Goal: Task Accomplishment & Management: Complete application form

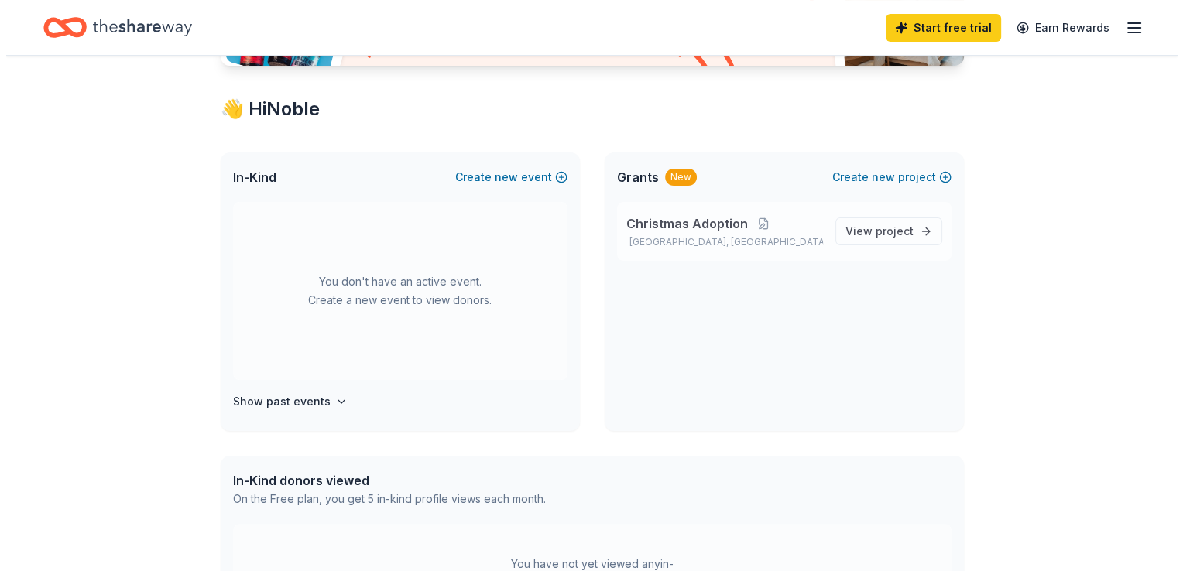
scroll to position [244, 0]
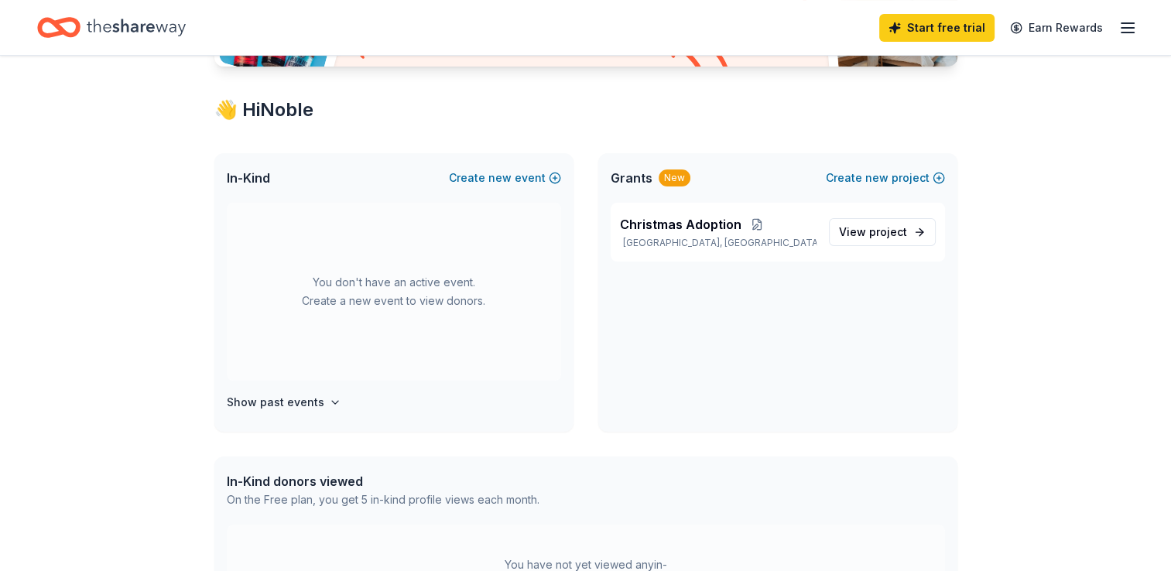
click at [639, 179] on span "Grants" at bounding box center [632, 178] width 42 height 19
click at [508, 174] on span "new" at bounding box center [499, 178] width 23 height 19
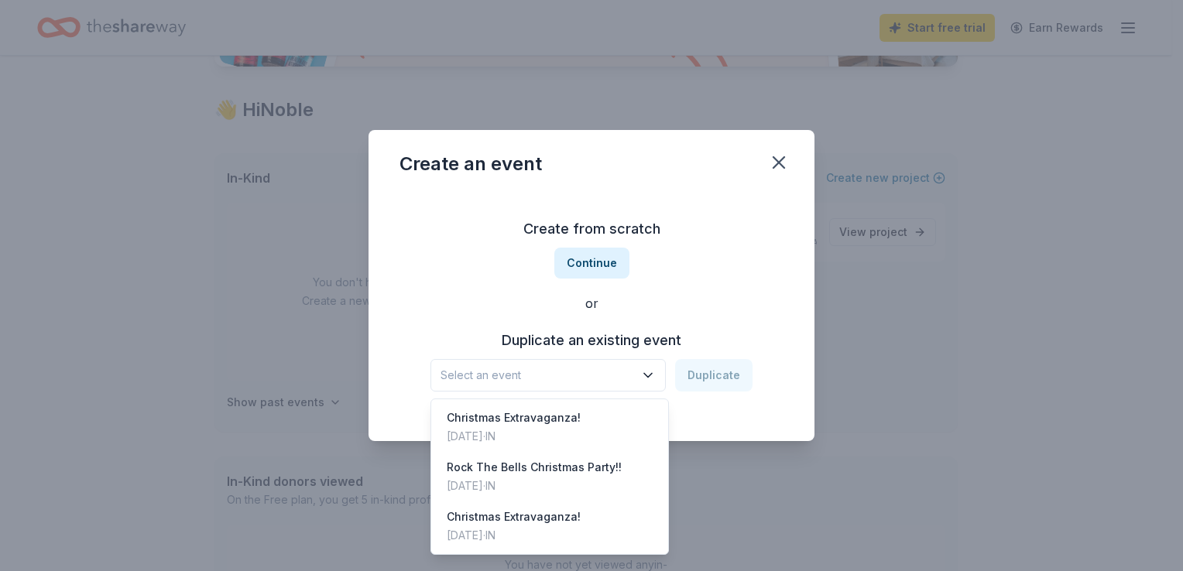
click at [642, 361] on button "Select an event" at bounding box center [547, 375] width 235 height 33
click at [610, 370] on span "Select an event" at bounding box center [537, 375] width 194 height 19
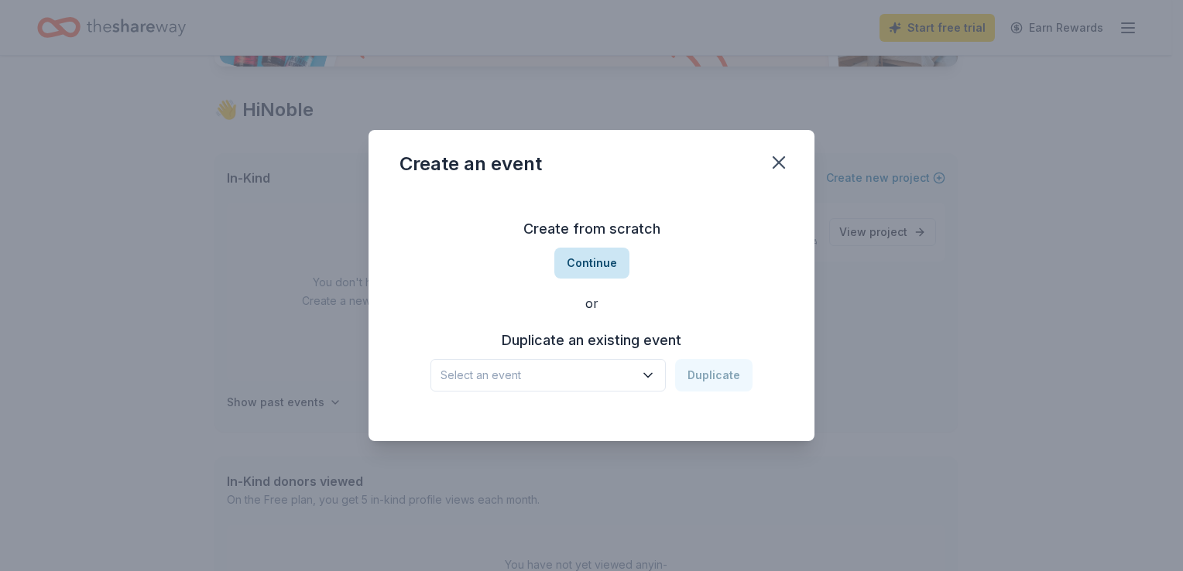
click at [612, 269] on button "Continue" at bounding box center [591, 263] width 75 height 31
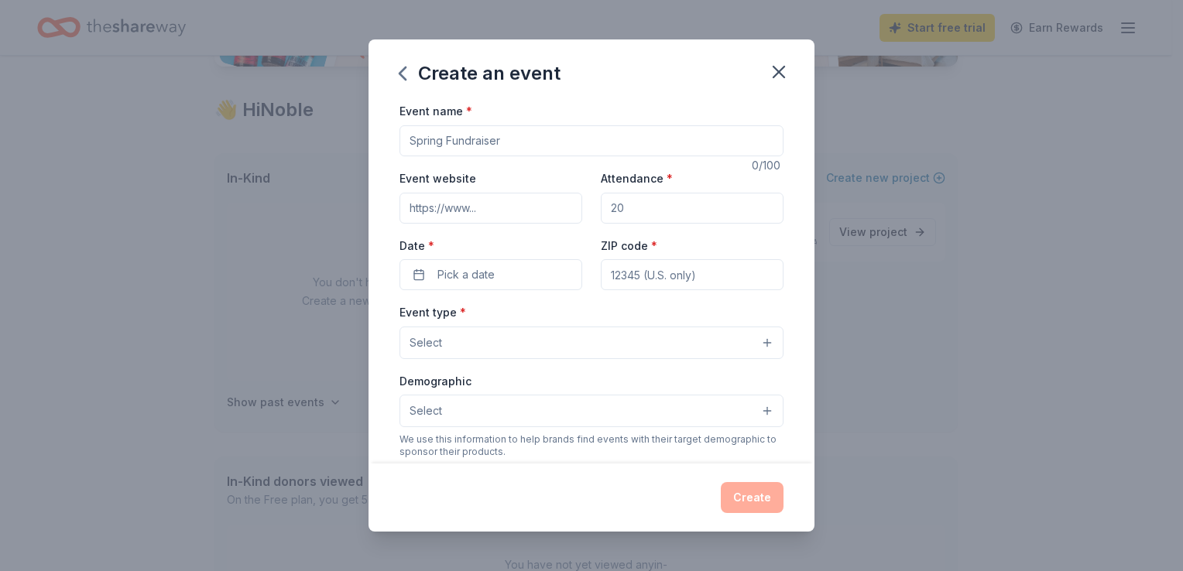
click at [508, 144] on input "Event name *" at bounding box center [591, 140] width 384 height 31
type input "C"
type input "Noble Characteristics Christmas!"
click at [480, 210] on input "Event website" at bounding box center [490, 208] width 183 height 31
type input "www.noblecharacteristics.com"
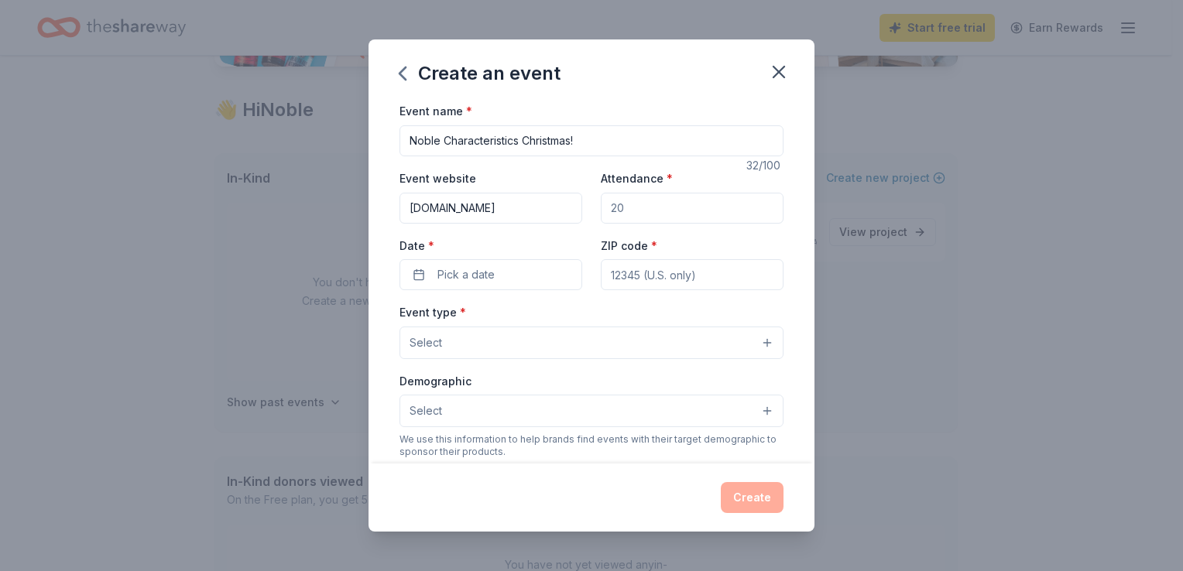
drag, startPoint x: 621, startPoint y: 208, endPoint x: 545, endPoint y: 208, distance: 75.9
click at [545, 208] on div "Event website www.noblecharacteristics.com Attendance * Date * Pick a date ZIP …" at bounding box center [591, 230] width 384 height 122
type input "500"
click at [416, 280] on button "Pick a date" at bounding box center [490, 274] width 183 height 31
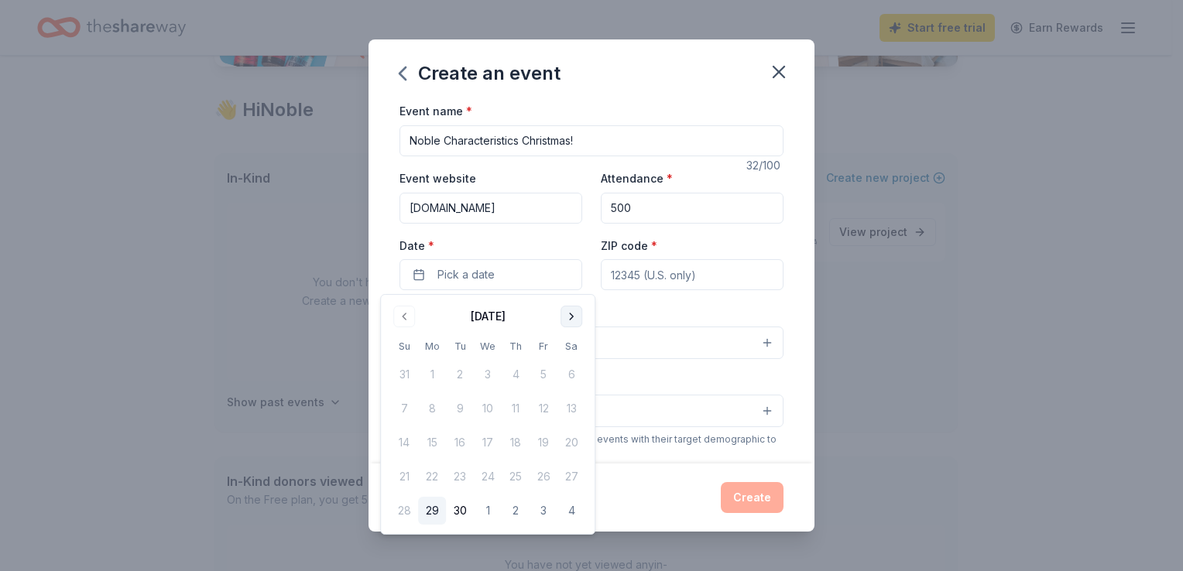
click at [570, 317] on button "Go to next month" at bounding box center [571, 317] width 22 height 22
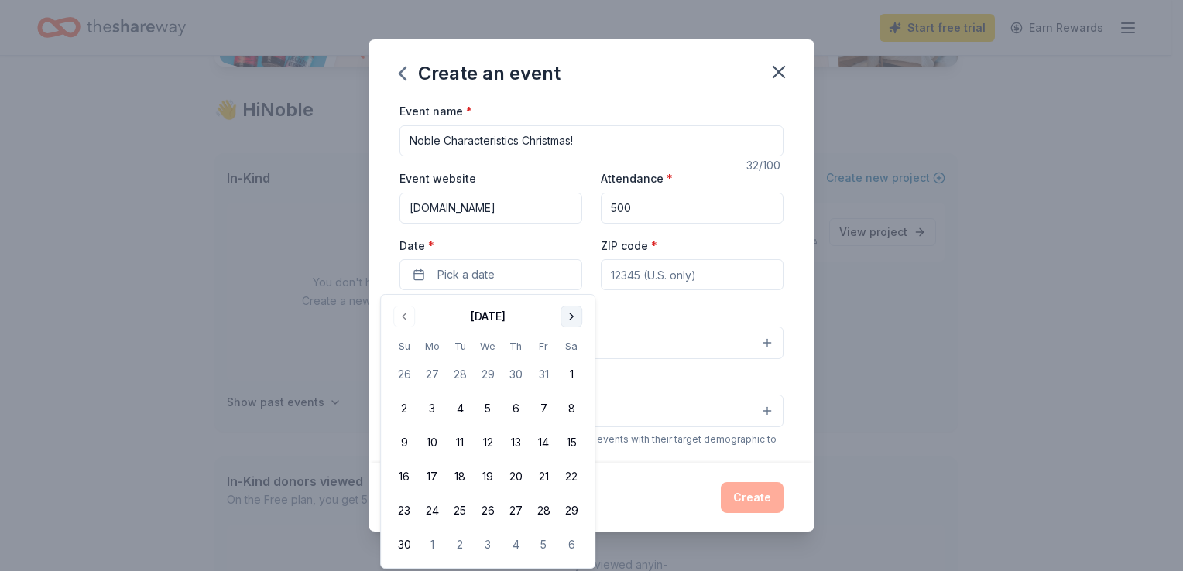
click at [570, 317] on button "Go to next month" at bounding box center [571, 317] width 22 height 22
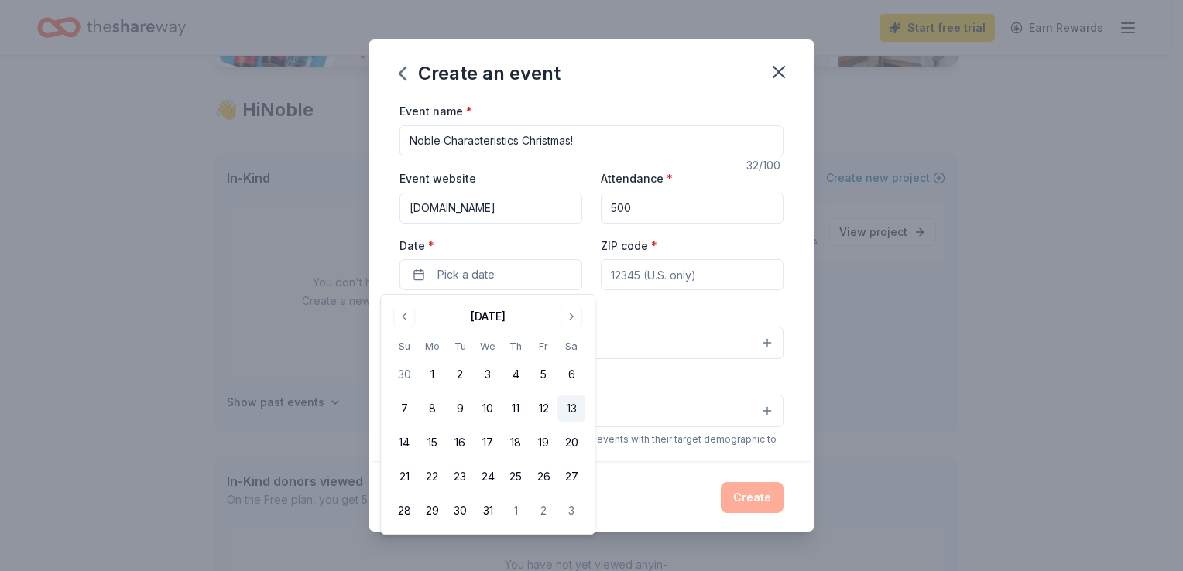
click at [567, 414] on button "13" at bounding box center [571, 409] width 28 height 28
click at [575, 399] on button "13" at bounding box center [571, 409] width 28 height 28
click at [576, 409] on button "13" at bounding box center [571, 409] width 28 height 28
click at [616, 272] on input "ZIP code *" at bounding box center [692, 274] width 183 height 31
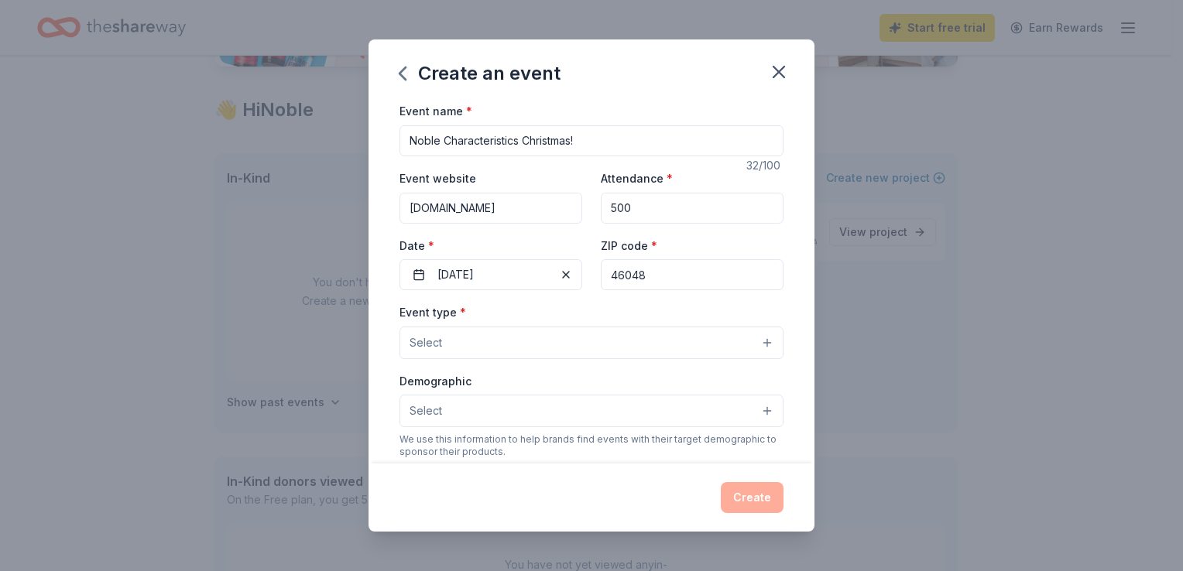
type input "46048"
click at [556, 314] on div "Event type * Select" at bounding box center [591, 331] width 384 height 57
click at [523, 333] on button "Select" at bounding box center [591, 343] width 384 height 33
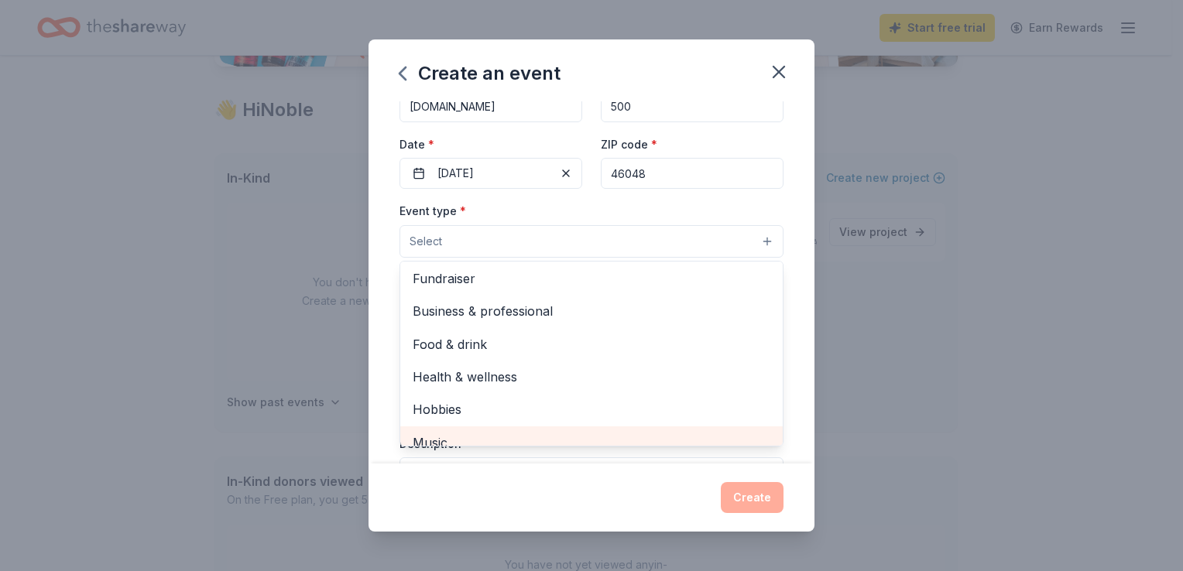
scroll to position [0, 0]
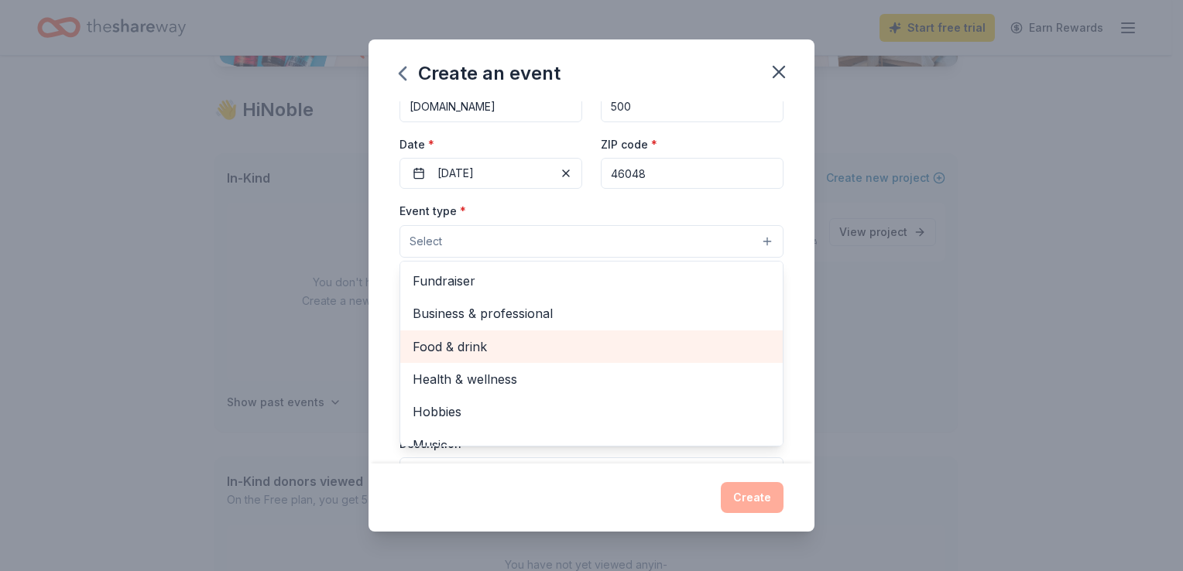
click at [520, 348] on span "Food & drink" at bounding box center [592, 347] width 358 height 20
click at [520, 348] on span "Health & wellness" at bounding box center [592, 348] width 358 height 20
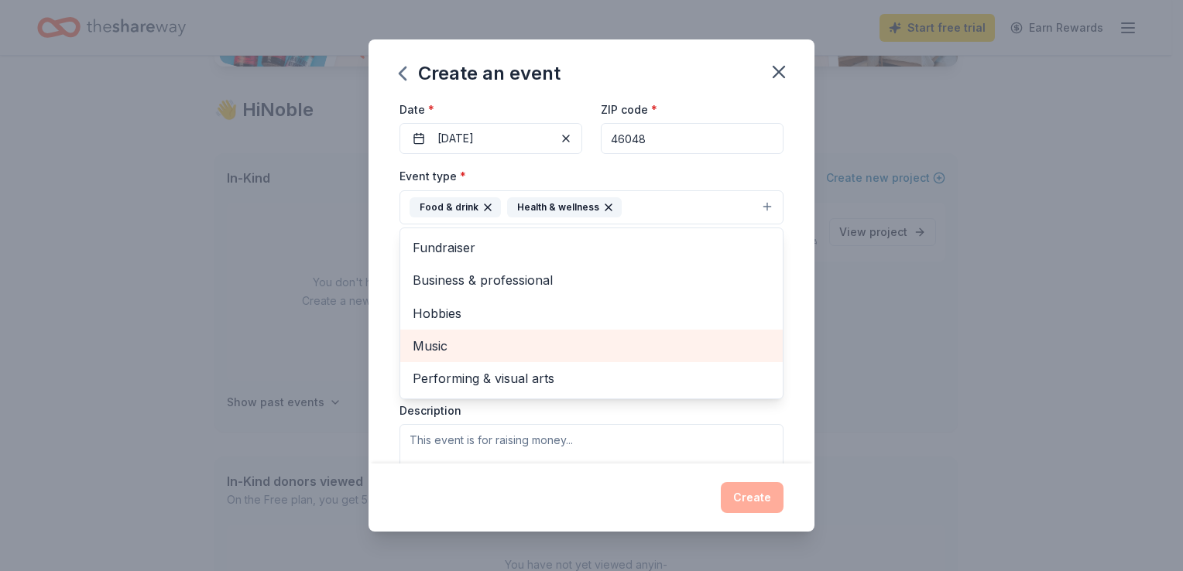
scroll to position [141, 0]
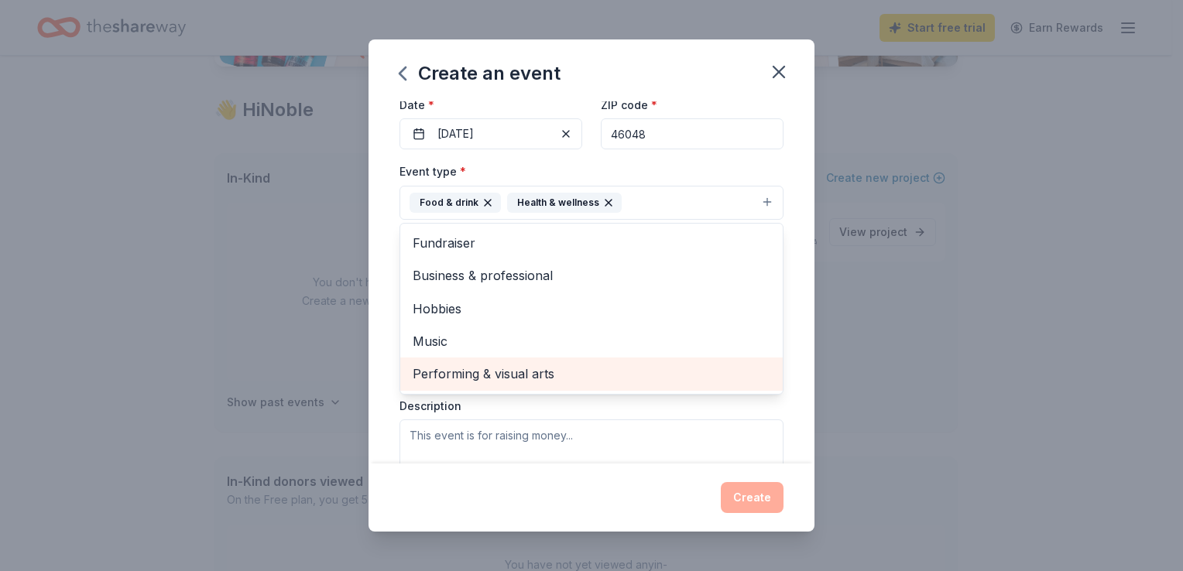
click at [574, 366] on span "Performing & visual arts" at bounding box center [592, 374] width 358 height 20
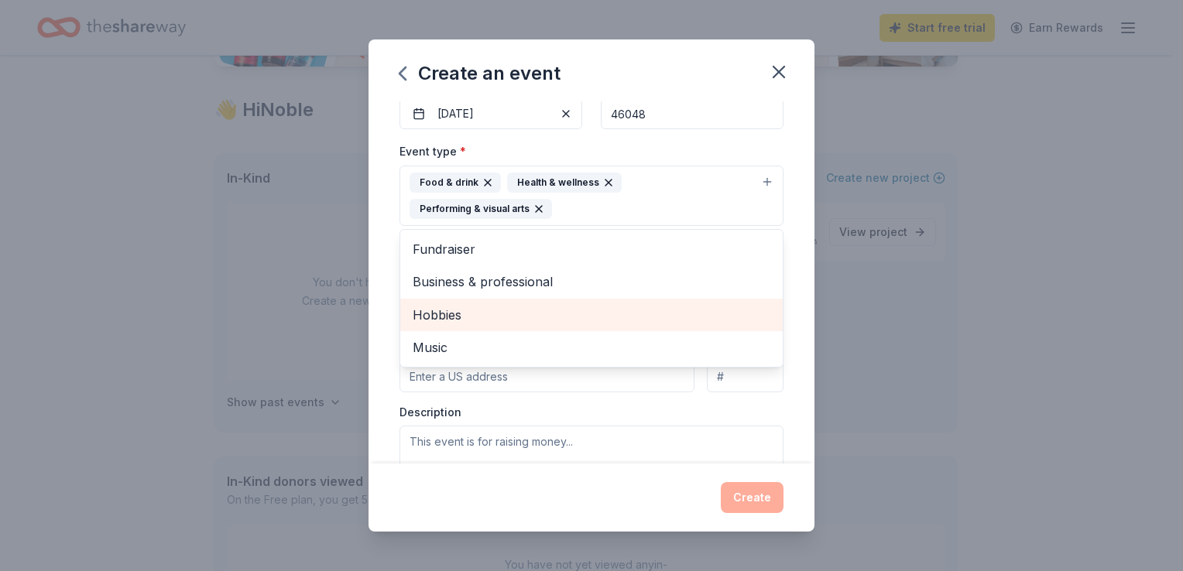
scroll to position [163, 0]
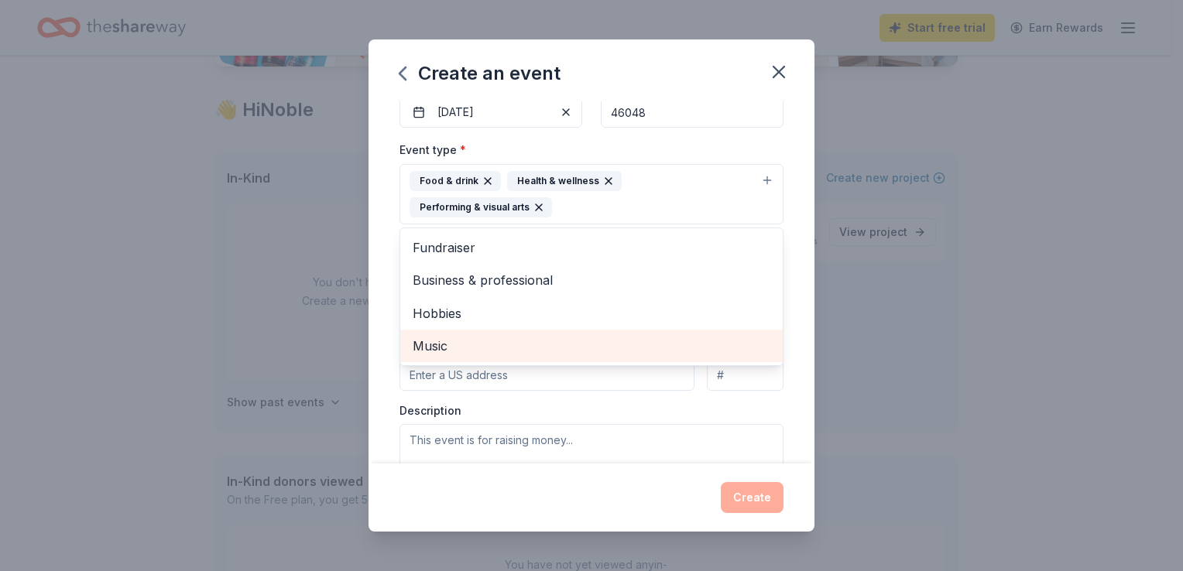
click at [572, 331] on div "Music" at bounding box center [591, 346] width 382 height 33
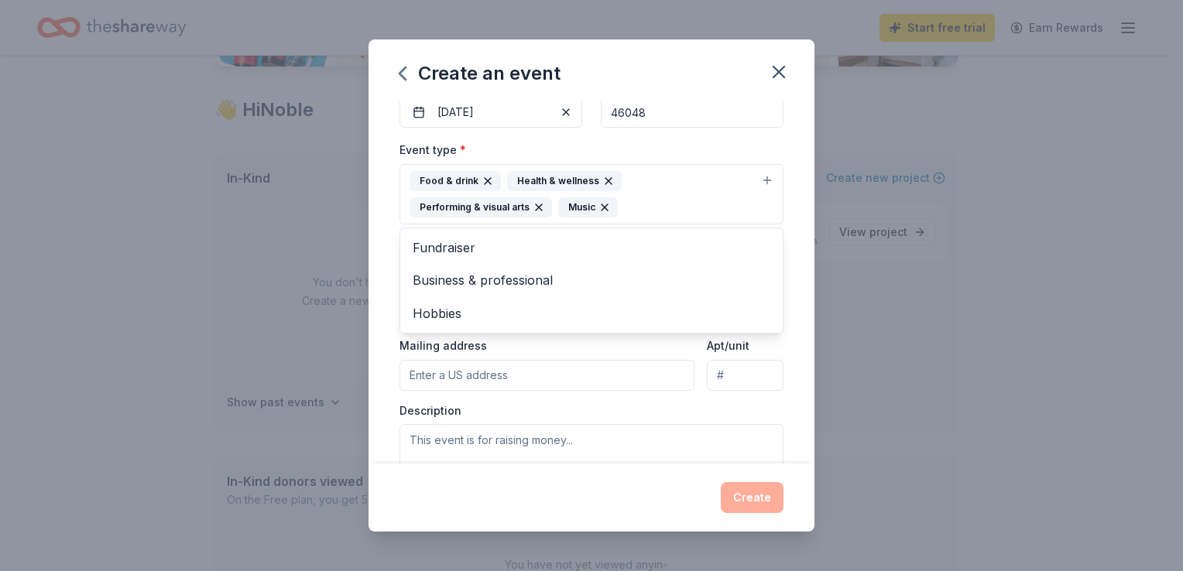
click at [776, 146] on div "Event name * Noble Characteristics Christmas! 32 /100 Event website www.noblech…" at bounding box center [591, 281] width 446 height 361
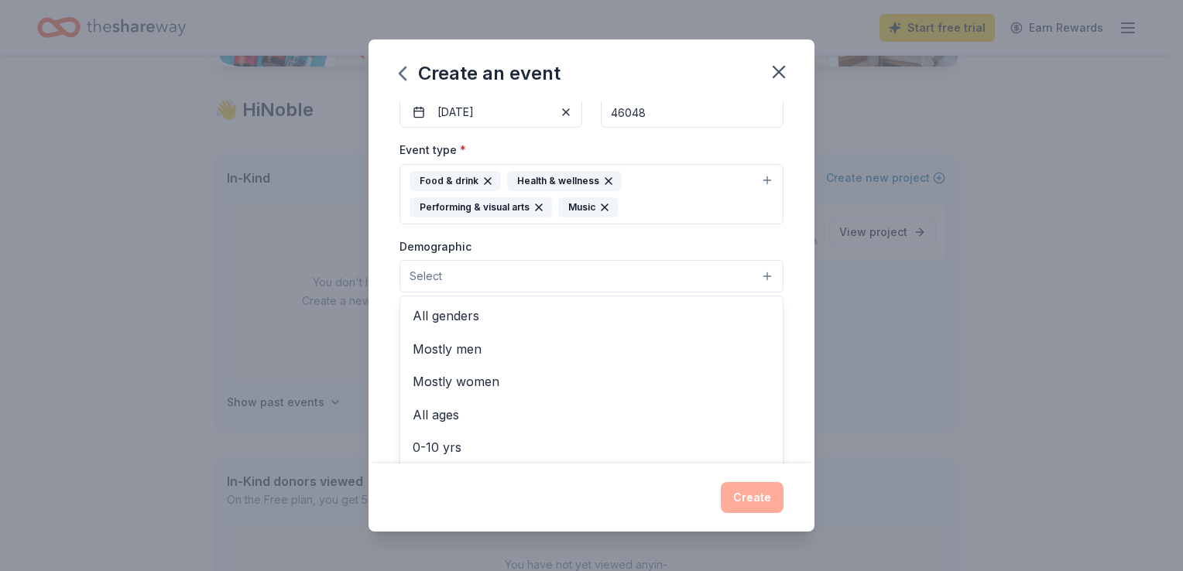
click at [706, 283] on button "Select" at bounding box center [591, 276] width 384 height 33
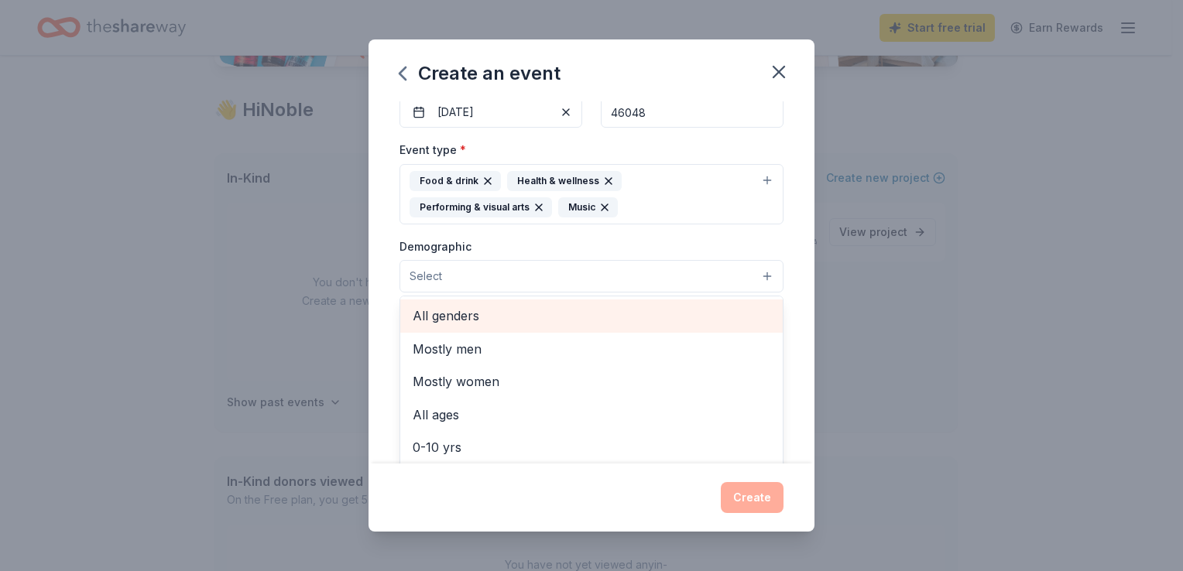
click at [609, 324] on span "All genders" at bounding box center [592, 316] width 358 height 20
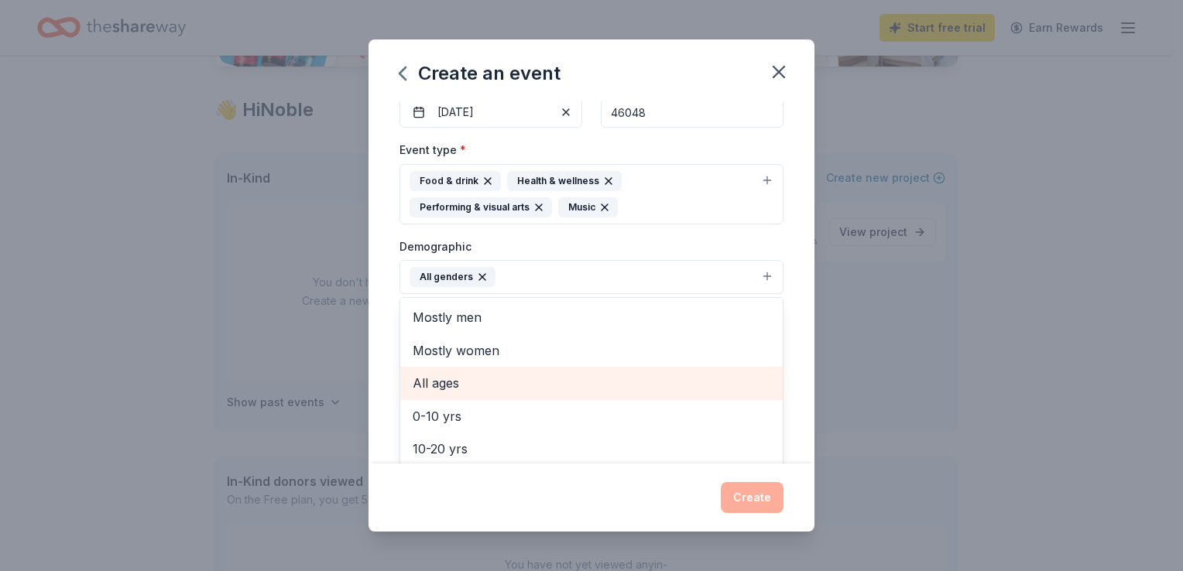
click at [564, 377] on span "All ages" at bounding box center [592, 383] width 358 height 20
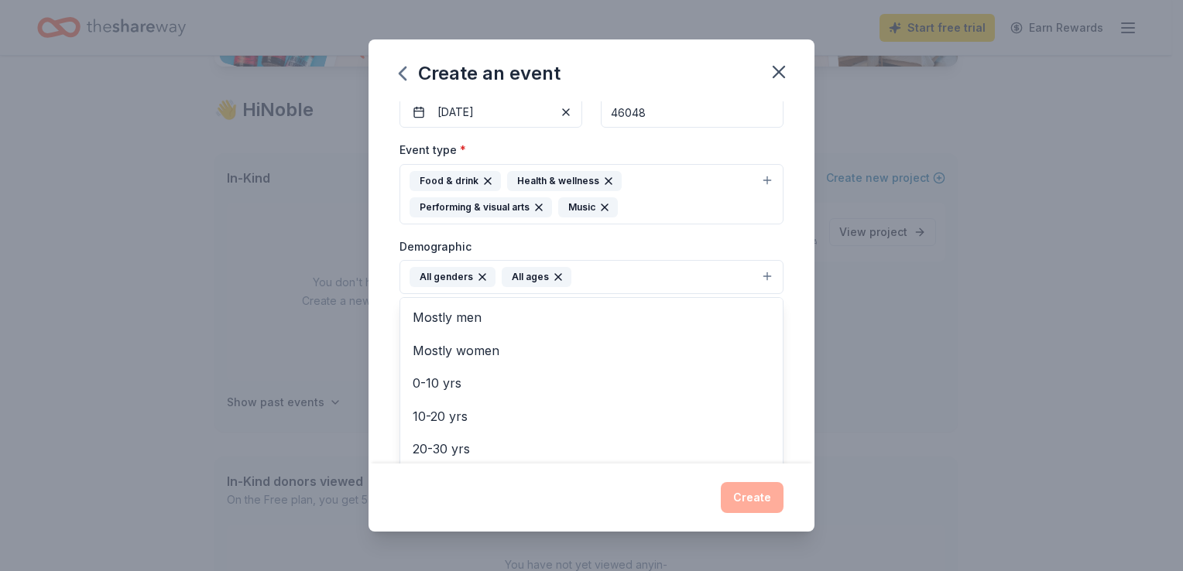
click at [783, 259] on div "Event name * Noble Characteristics Christmas! 32 /100 Event website www.noblech…" at bounding box center [591, 281] width 446 height 361
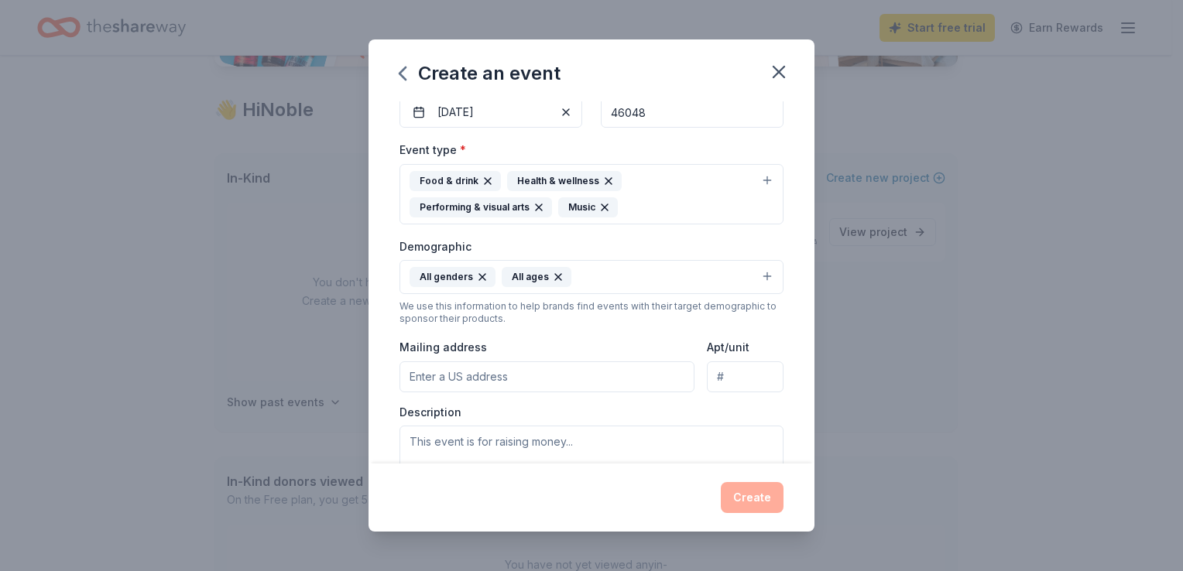
click at [588, 372] on input "Mailing address" at bounding box center [546, 376] width 295 height 31
click at [531, 451] on textarea at bounding box center [591, 461] width 384 height 70
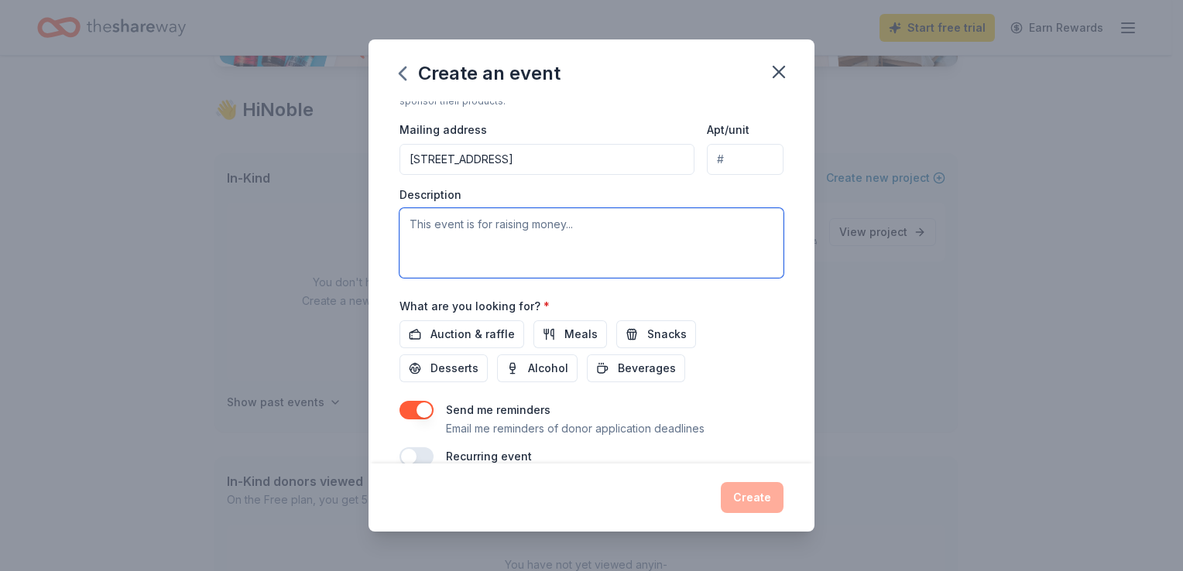
scroll to position [382, 0]
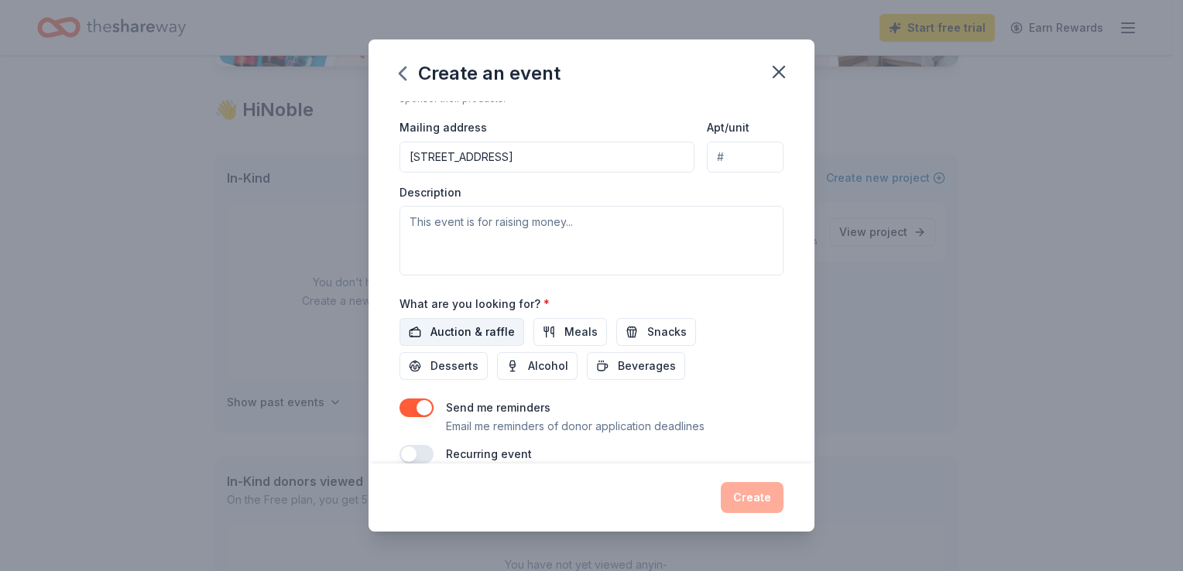
click at [495, 332] on span "Auction & raffle" at bounding box center [472, 332] width 84 height 19
click at [564, 327] on span "Meals" at bounding box center [580, 332] width 33 height 19
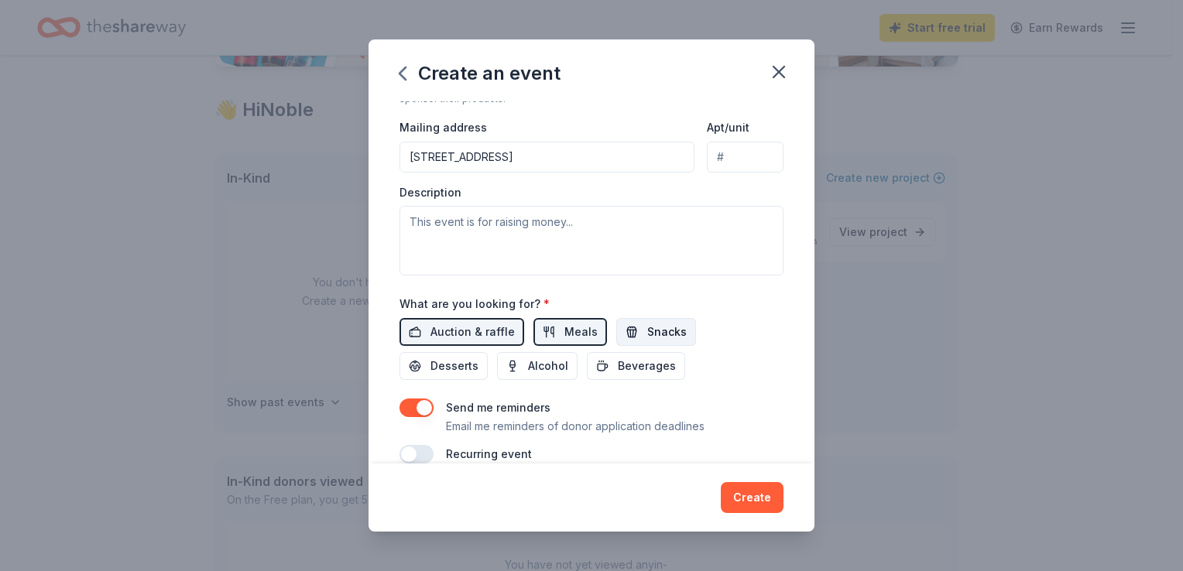
click at [625, 328] on button "Snacks" at bounding box center [656, 332] width 80 height 28
click at [470, 370] on span "Desserts" at bounding box center [454, 366] width 48 height 19
click at [623, 361] on span "Beverages" at bounding box center [647, 366] width 58 height 19
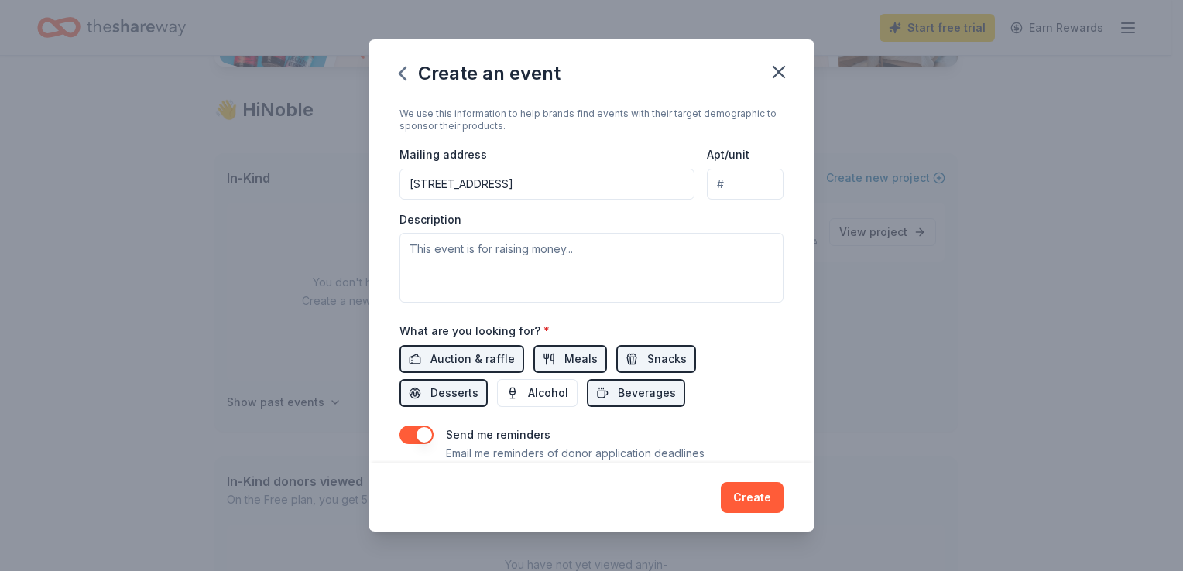
scroll to position [355, 0]
click at [540, 180] on input "10888 Mansfield Way" at bounding box center [546, 185] width 295 height 31
type input "10888 Mansfield Way, Ingalls, IN, 46048"
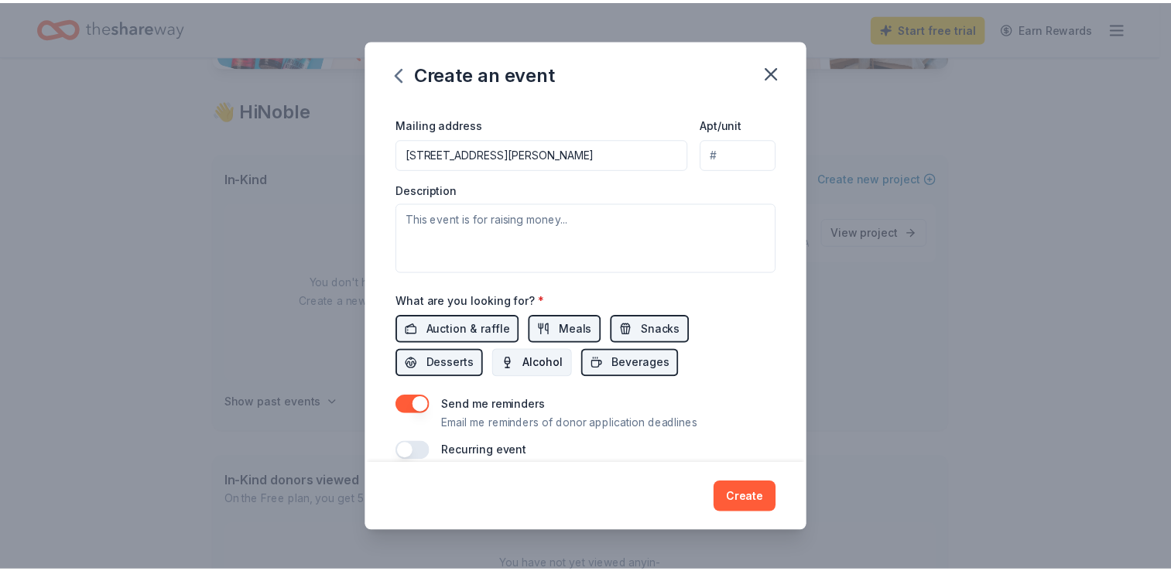
scroll to position [406, 0]
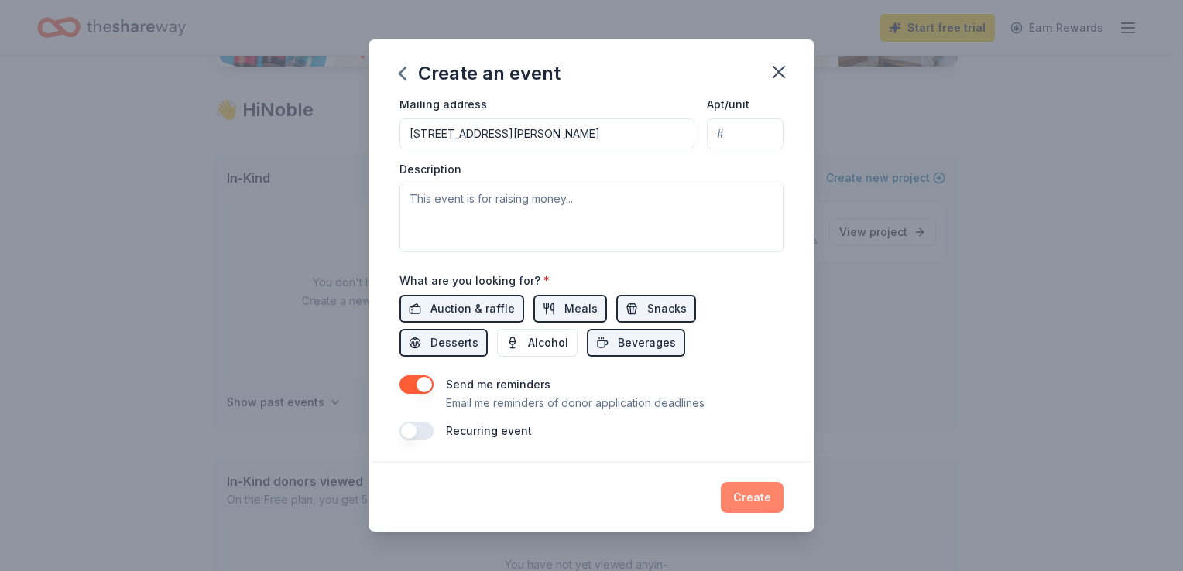
click at [746, 498] on button "Create" at bounding box center [752, 497] width 63 height 31
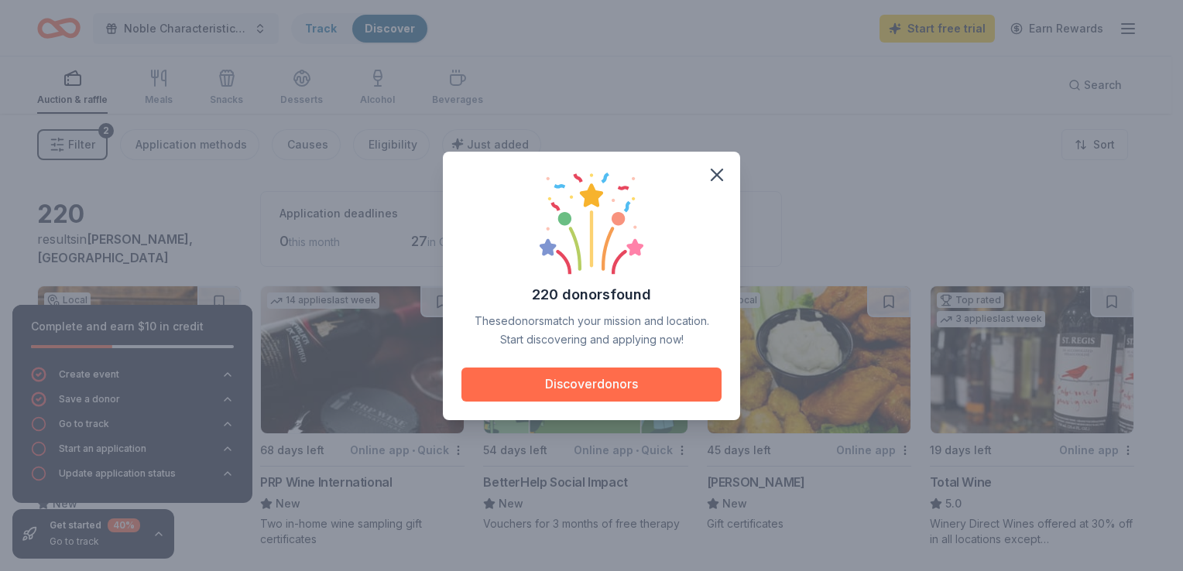
click at [601, 377] on button "Discover donors" at bounding box center [591, 385] width 260 height 34
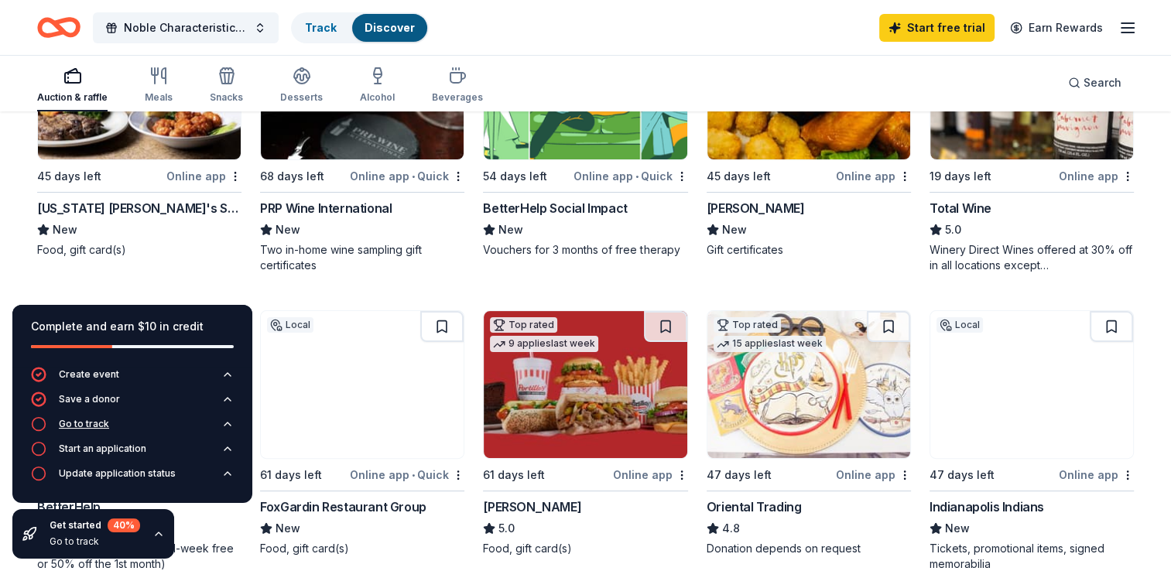
scroll to position [283, 0]
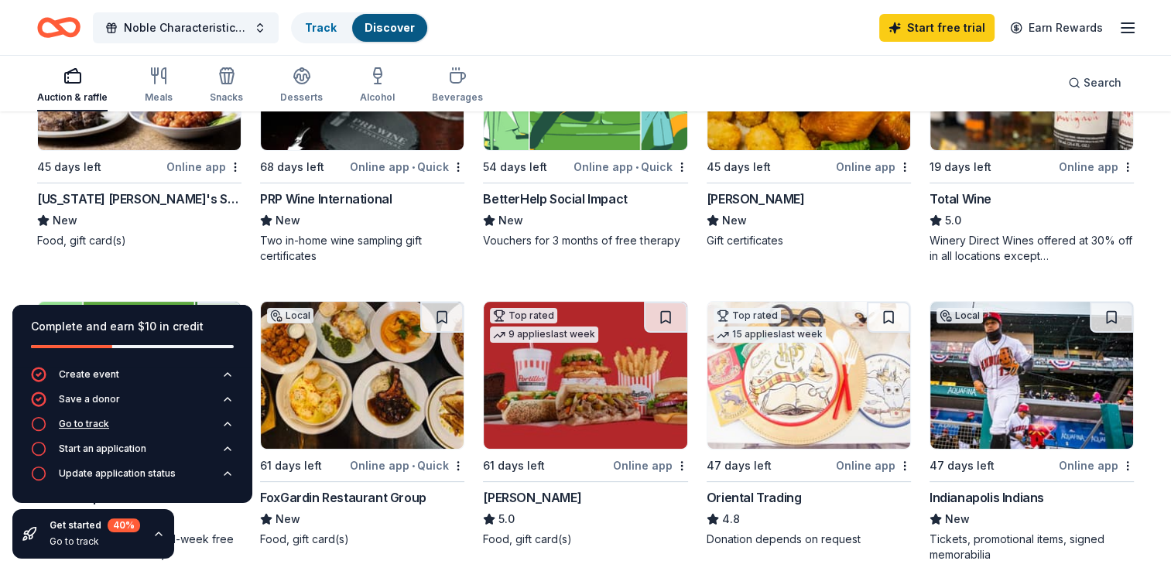
click at [218, 419] on button "Go to track" at bounding box center [132, 428] width 203 height 25
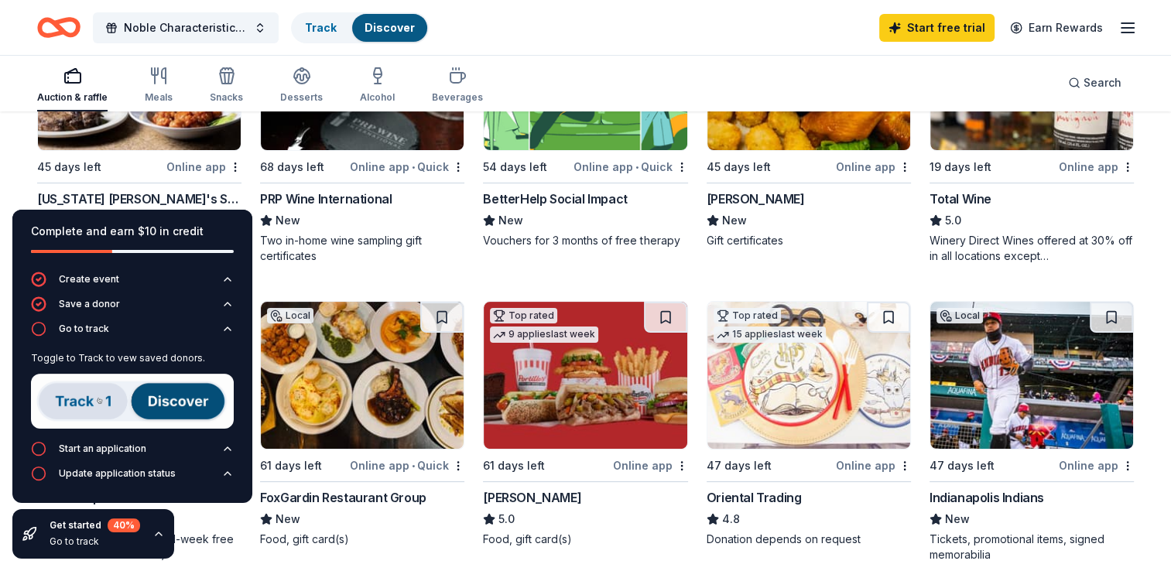
click at [396, 293] on div "Local 45 days left Online app Montana Mike's Steakhouse New Food, gift card(s) …" at bounding box center [585, 581] width 1097 height 1158
click at [403, 276] on div "Local 45 days left Online app Montana Mike's Steakhouse New Food, gift card(s) …" at bounding box center [585, 581] width 1097 height 1158
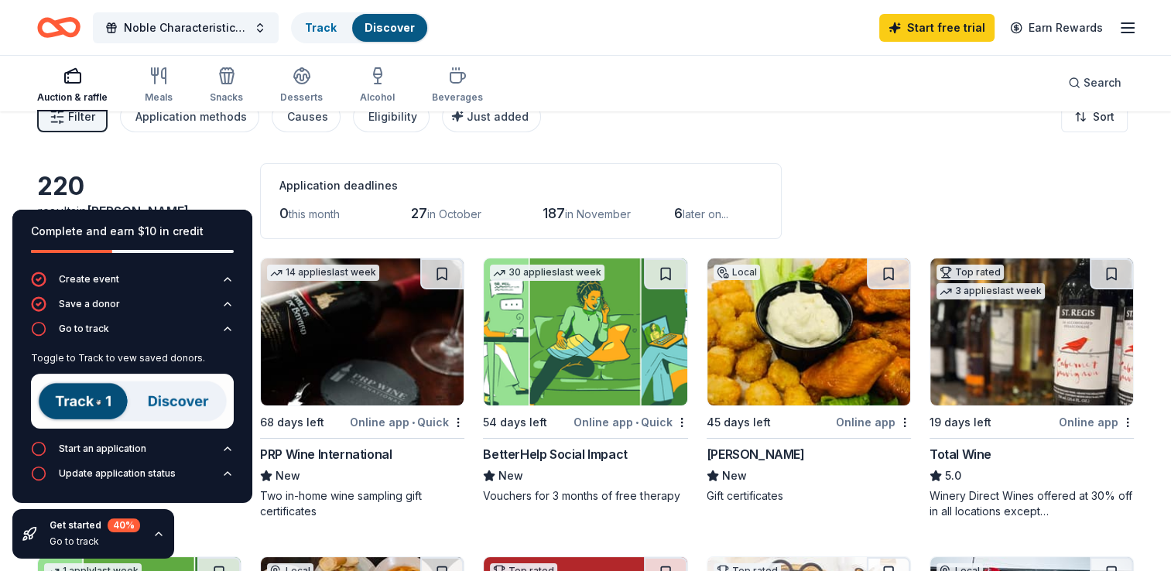
scroll to position [27, 0]
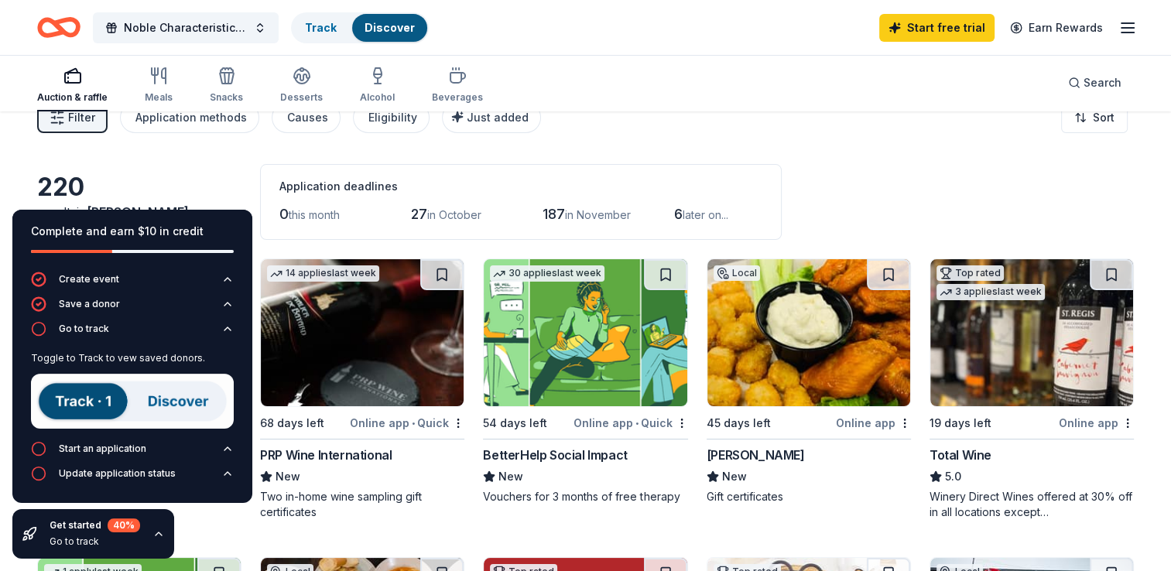
click at [224, 214] on div "Complete and earn $10 in credit" at bounding box center [132, 241] width 240 height 62
click at [215, 178] on div "220 results in Ingalls, IN Application deadlines 0 this month 27 in October 187…" at bounding box center [585, 202] width 1097 height 76
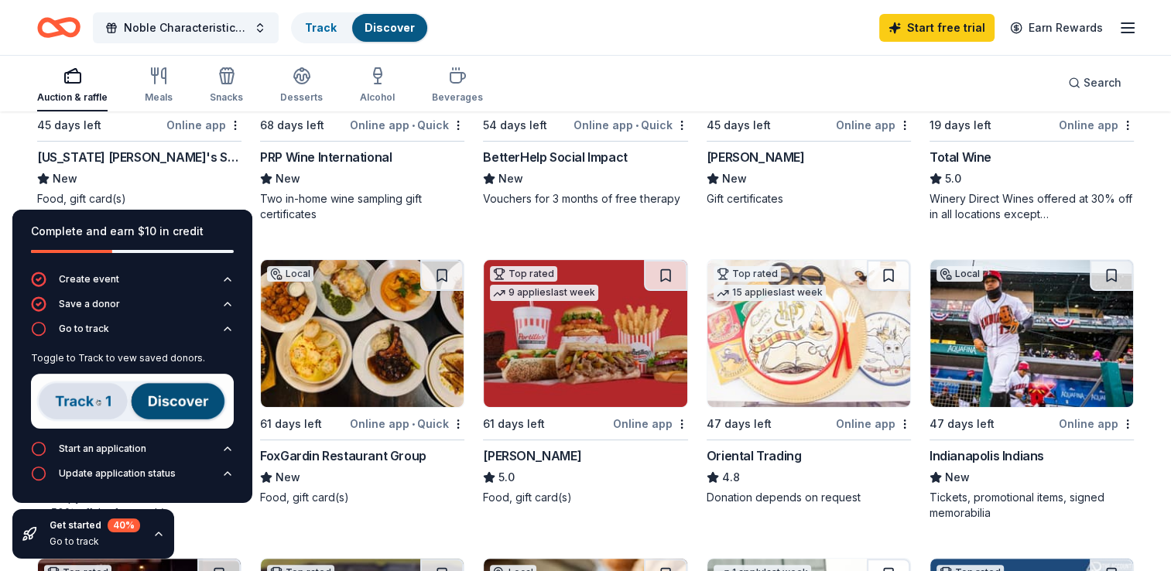
scroll to position [327, 0]
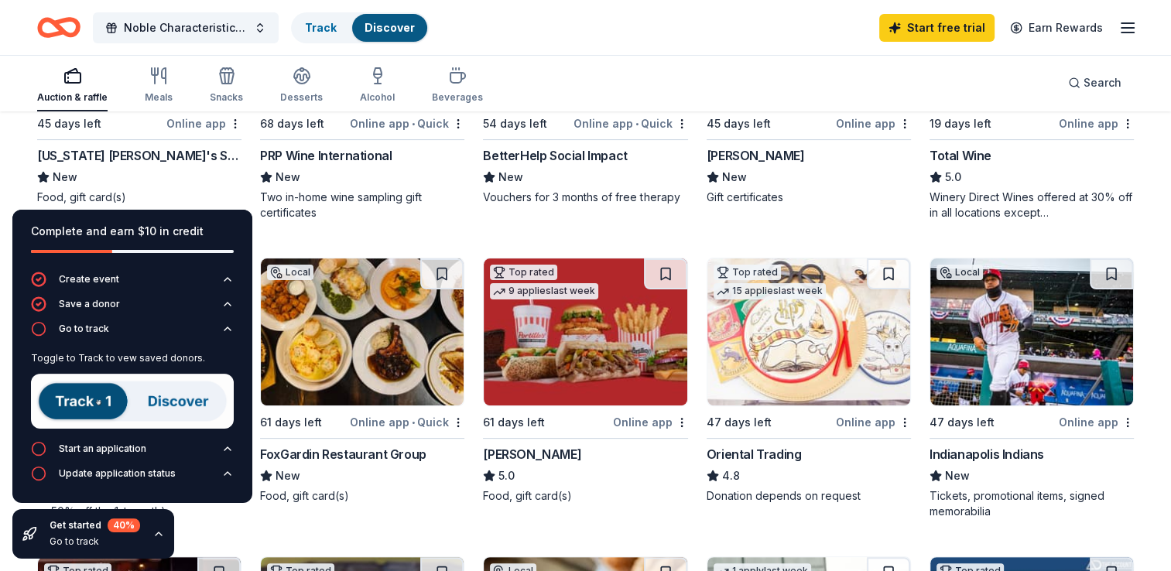
click at [102, 149] on div "[US_STATE] [PERSON_NAME]'s Steakhouse" at bounding box center [139, 155] width 204 height 19
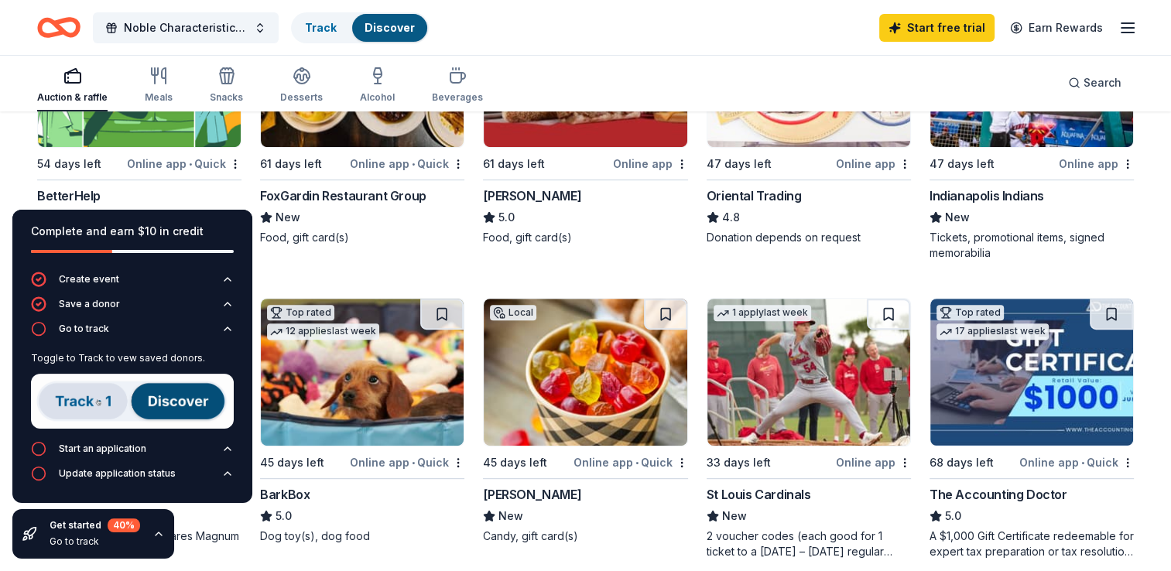
scroll to position [587, 0]
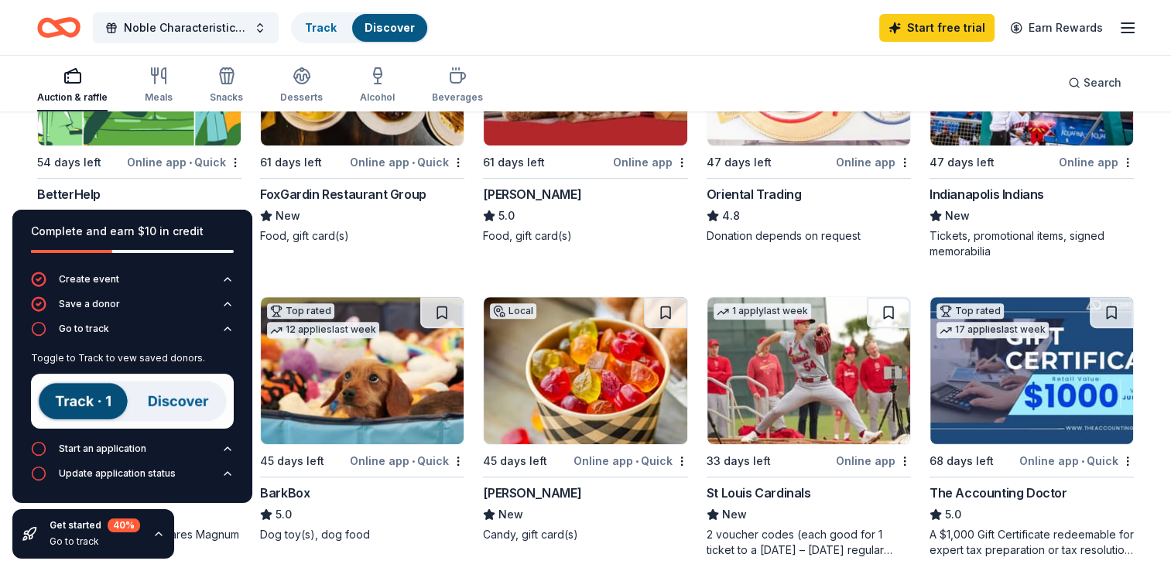
click at [272, 259] on div "Local 45 days left Online app Montana Mike's Steakhouse New Food, gift card(s) …" at bounding box center [585, 278] width 1097 height 1158
click at [228, 212] on div "Complete and earn $10 in credit" at bounding box center [132, 241] width 240 height 62
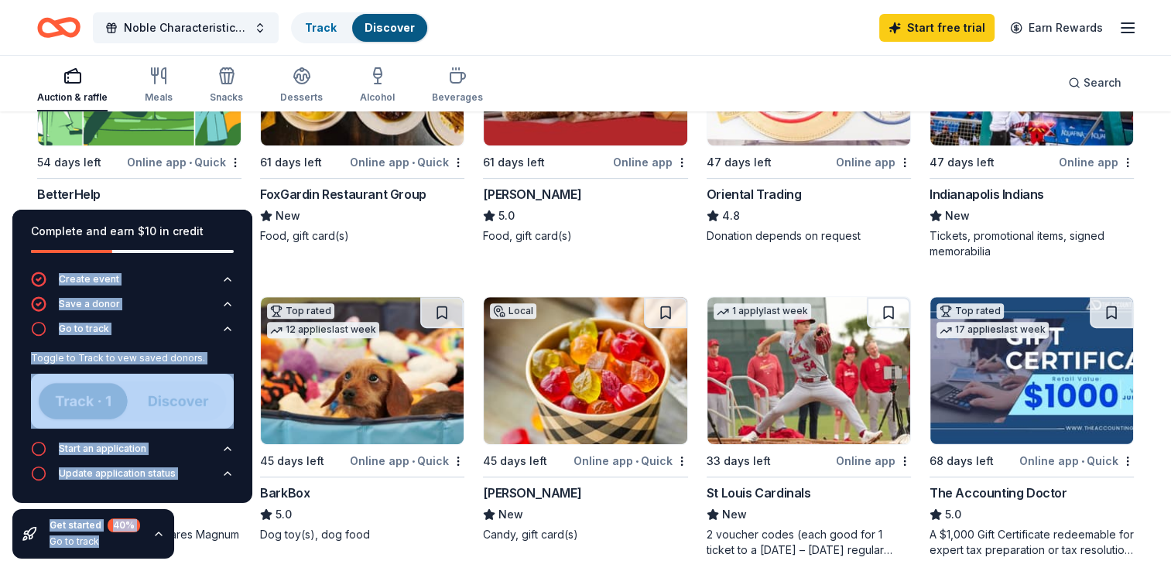
drag, startPoint x: 228, startPoint y: 212, endPoint x: 300, endPoint y: 242, distance: 78.5
click at [300, 242] on div "Complete and earn $10 in credit Create event Save a donor Go to track Toggle to…" at bounding box center [585, 521] width 1171 height 1988
click at [303, 243] on div "Local 61 days left Online app • Quick FoxGardin Restaurant Group New Food, gift…" at bounding box center [362, 129] width 204 height 262
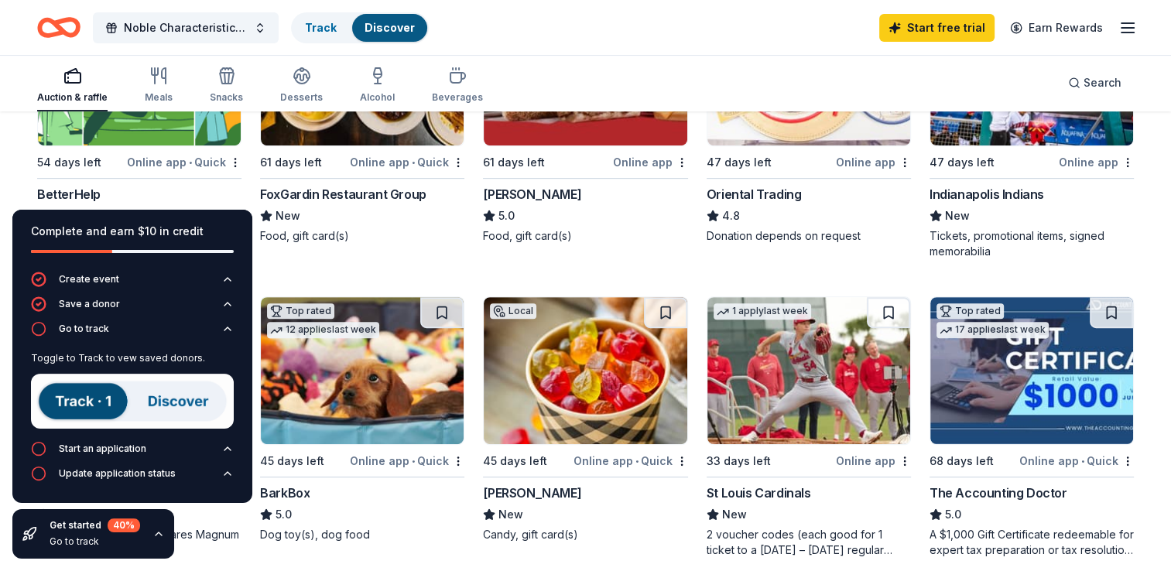
click at [226, 504] on div "Complete and earn $10 in credit Create event Save a donor Go to track Toggle to…" at bounding box center [132, 384] width 265 height 374
click at [226, 513] on div "Complete and earn $10 in credit Create event Save a donor Go to track Toggle to…" at bounding box center [132, 384] width 265 height 374
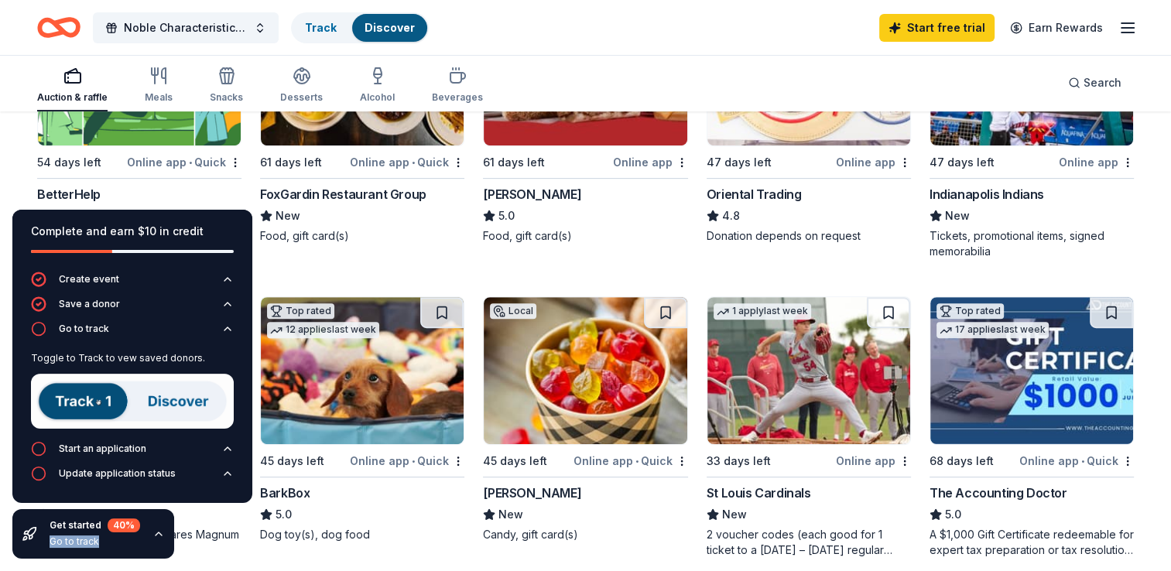
drag, startPoint x: 226, startPoint y: 513, endPoint x: 365, endPoint y: 502, distance: 139.8
click at [365, 502] on div "BarkBox 5.0 Dog toy(s), dog food" at bounding box center [362, 513] width 204 height 59
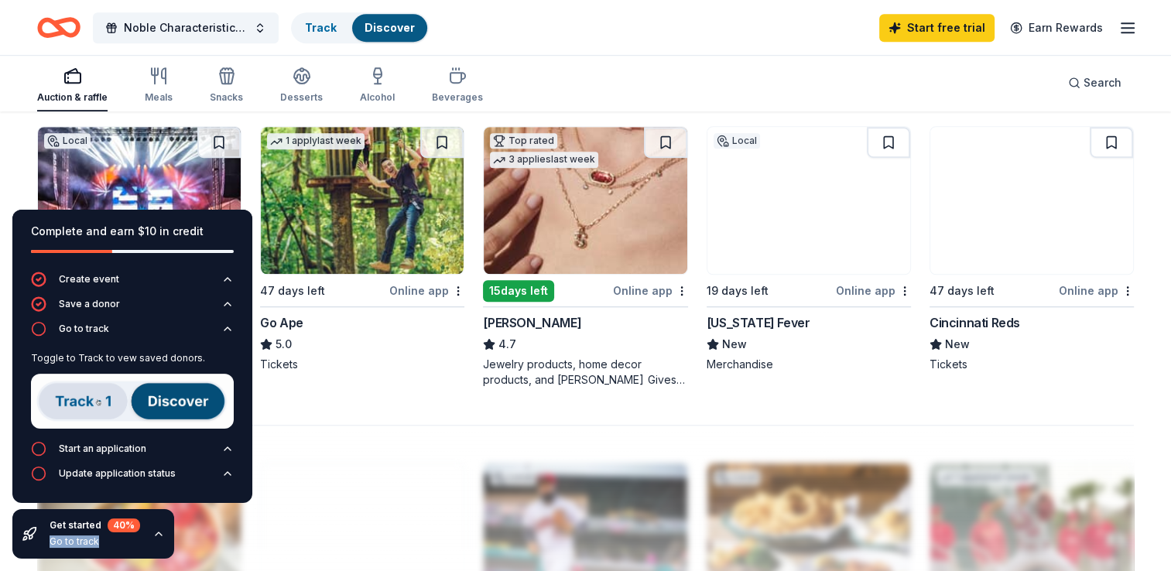
scroll to position [1053, 0]
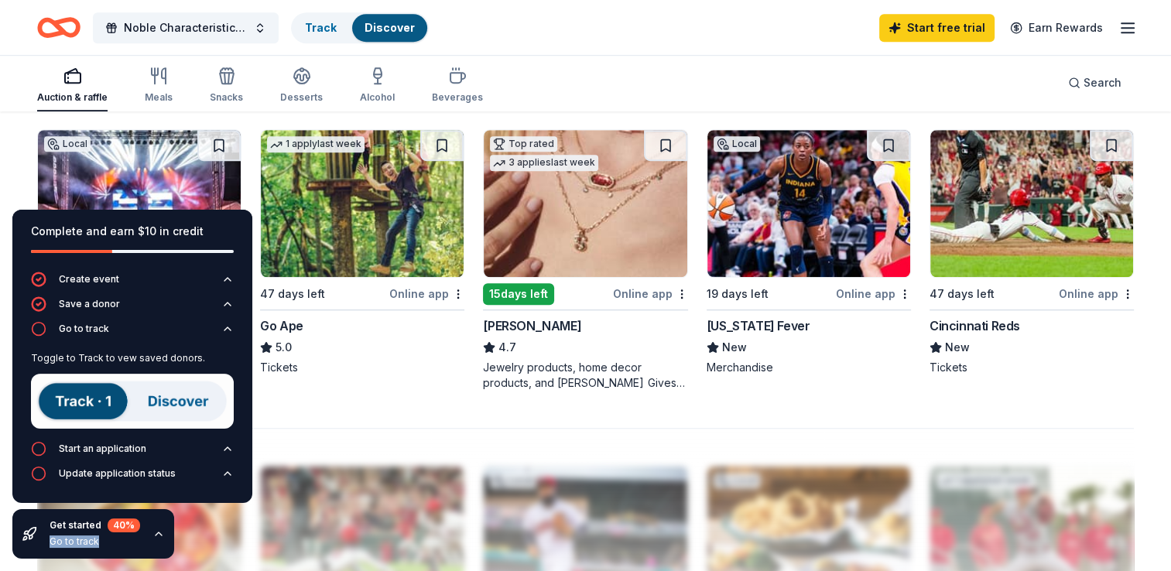
click at [8, 190] on div "220 results in Ingalls, IN Application deadlines 0 this month 27 in October 187…" at bounding box center [585, 55] width 1171 height 1988
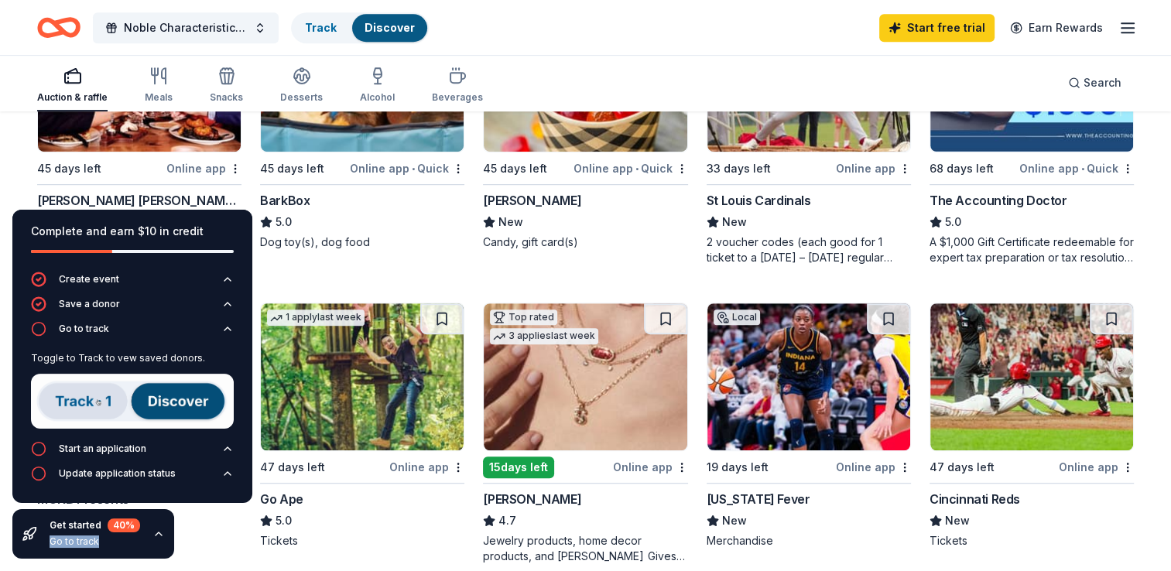
scroll to position [875, 0]
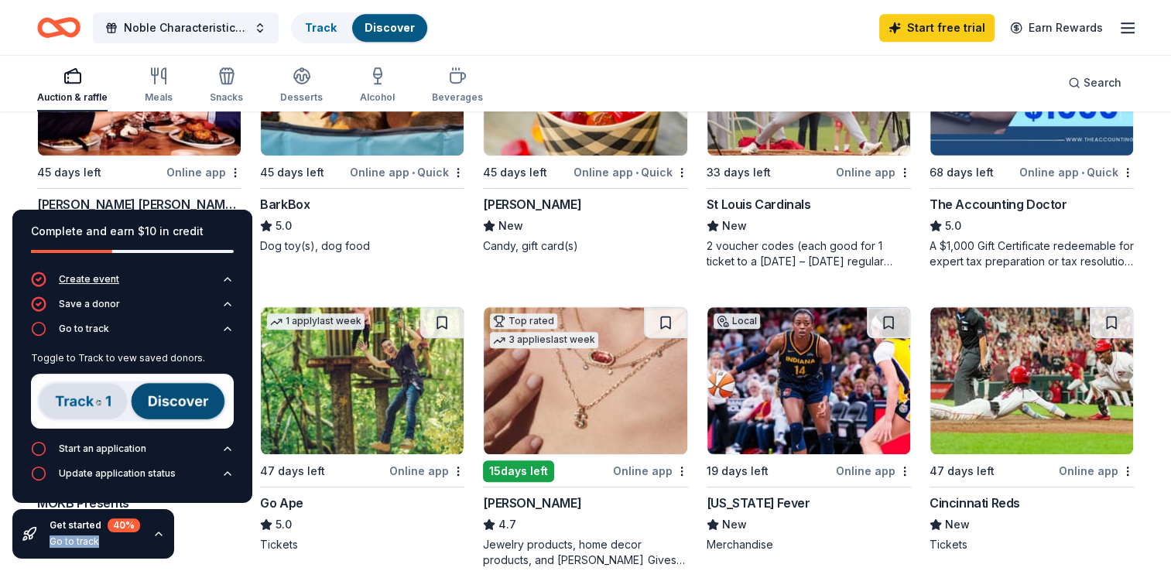
click at [230, 279] on icon "button" at bounding box center [227, 279] width 12 height 12
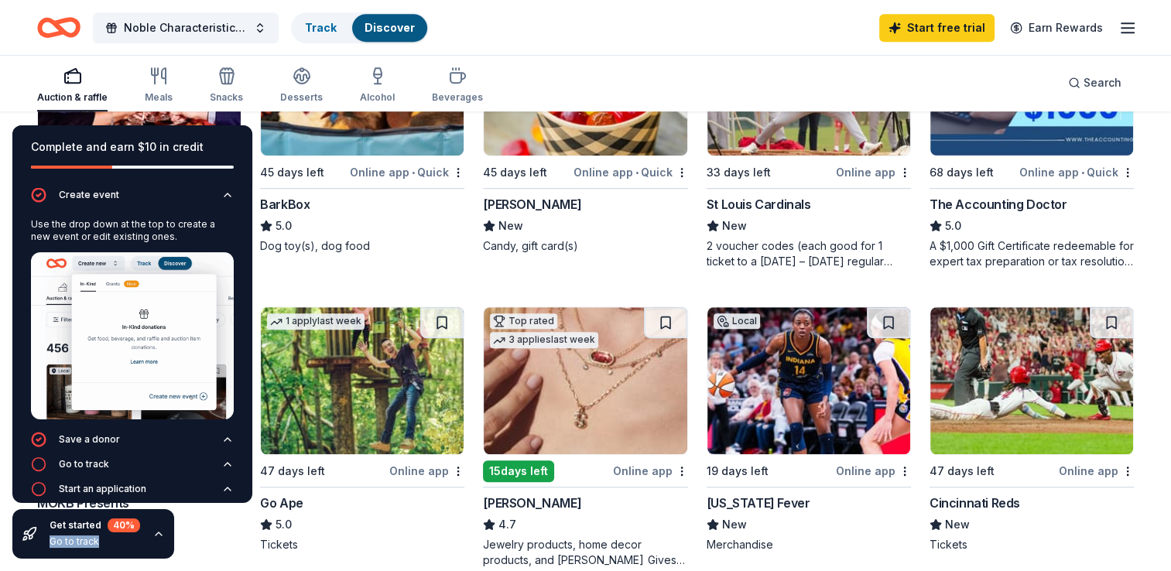
click at [134, 292] on img at bounding box center [132, 335] width 203 height 167
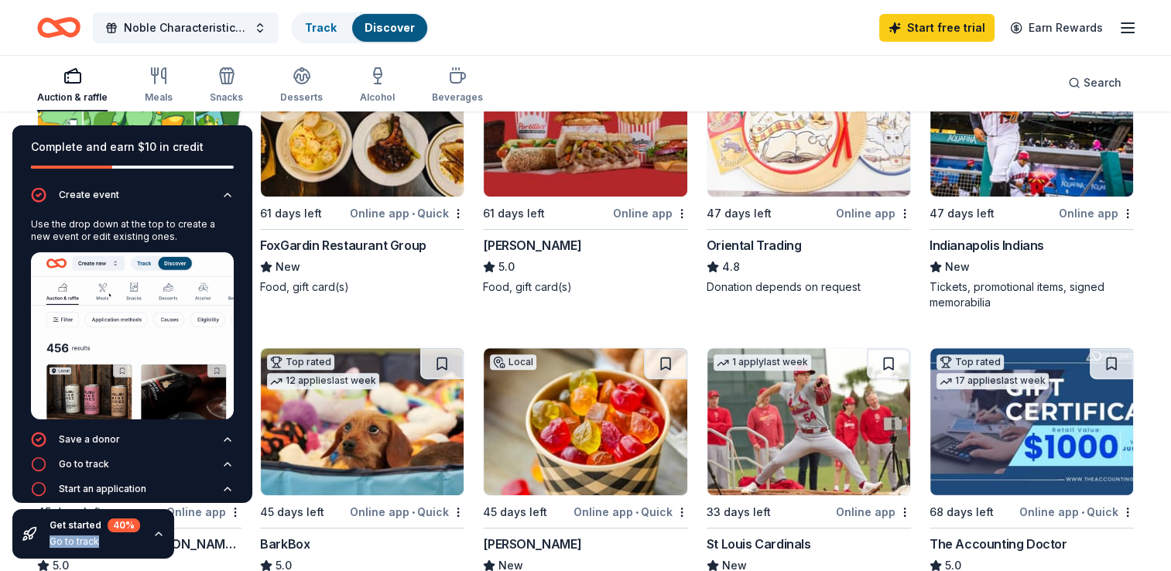
scroll to position [521, 0]
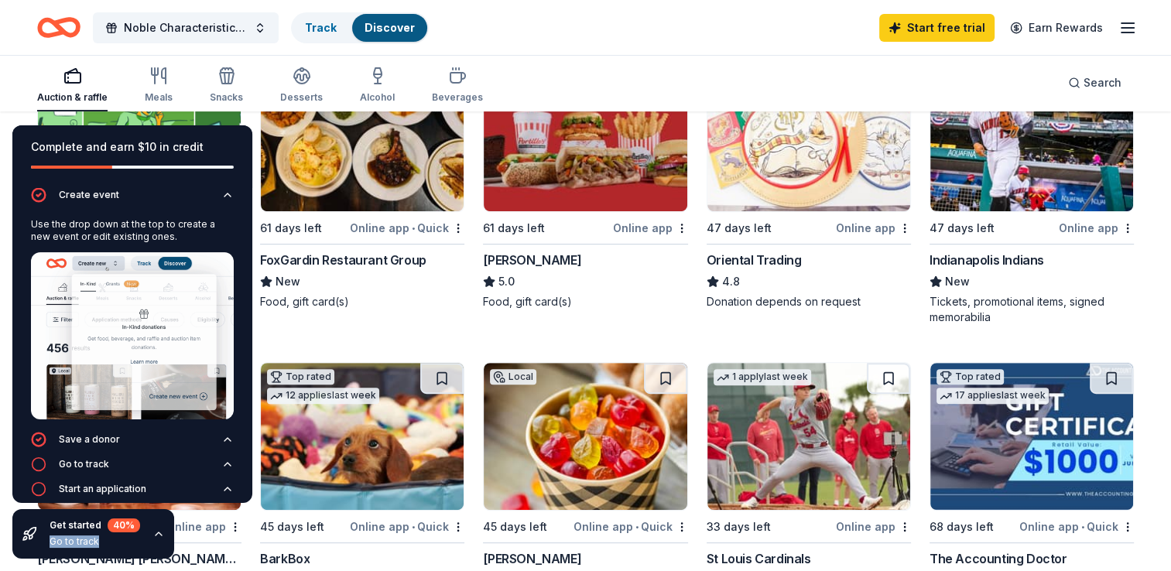
click at [27, 130] on div "Complete and earn $10 in credit" at bounding box center [132, 156] width 240 height 62
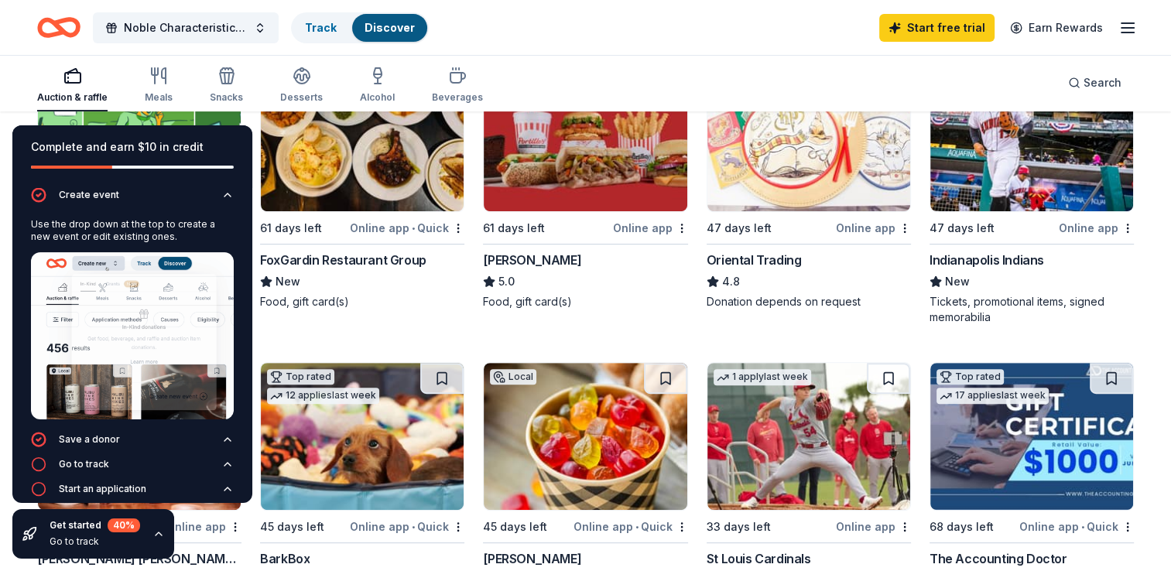
click at [2, 132] on div "Complete and earn $10 in credit Create event Use the drop down at the top to cr…" at bounding box center [132, 342] width 265 height 458
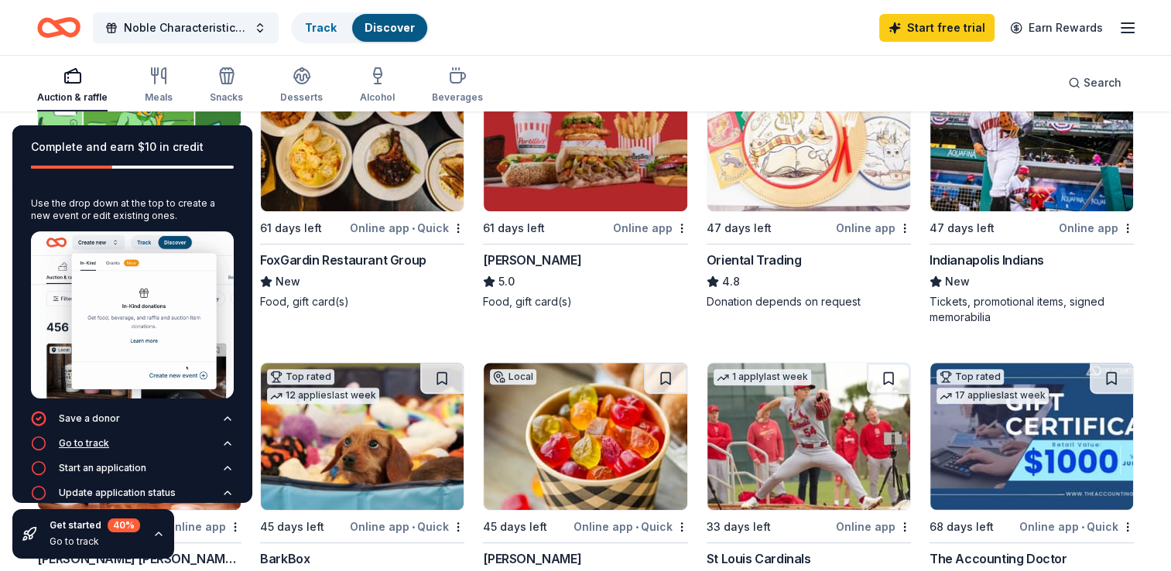
scroll to position [30, 0]
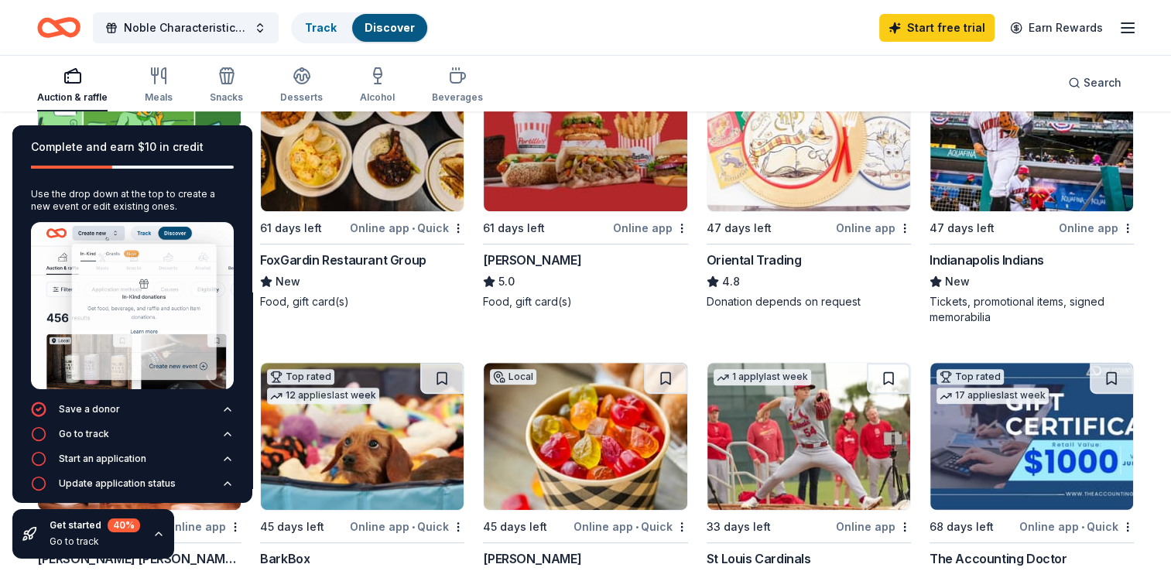
click at [157, 534] on icon "button" at bounding box center [158, 534] width 12 height 12
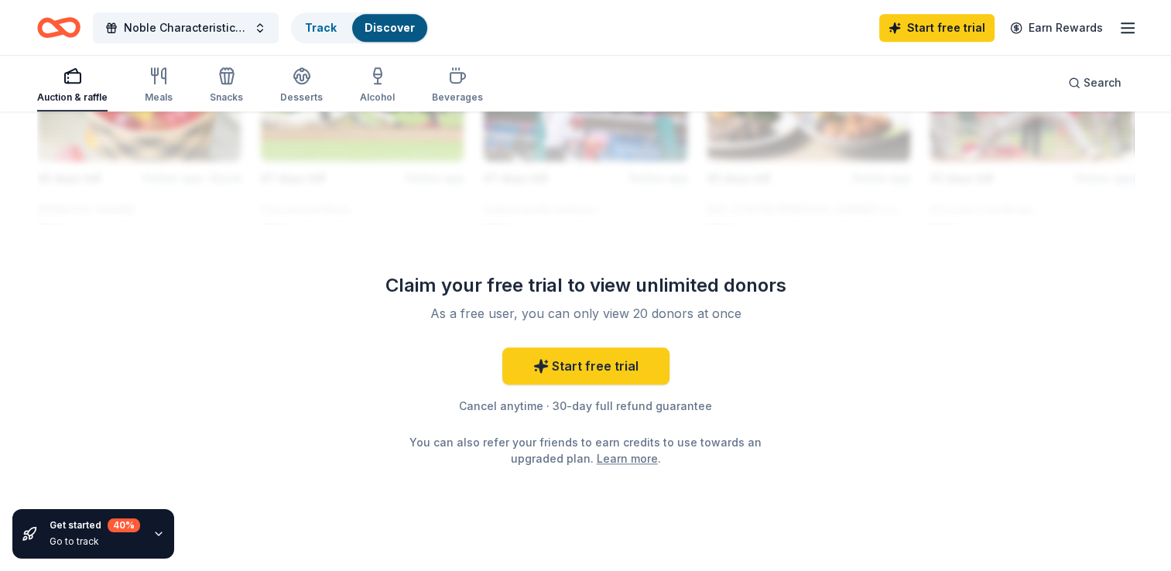
scroll to position [1529, 0]
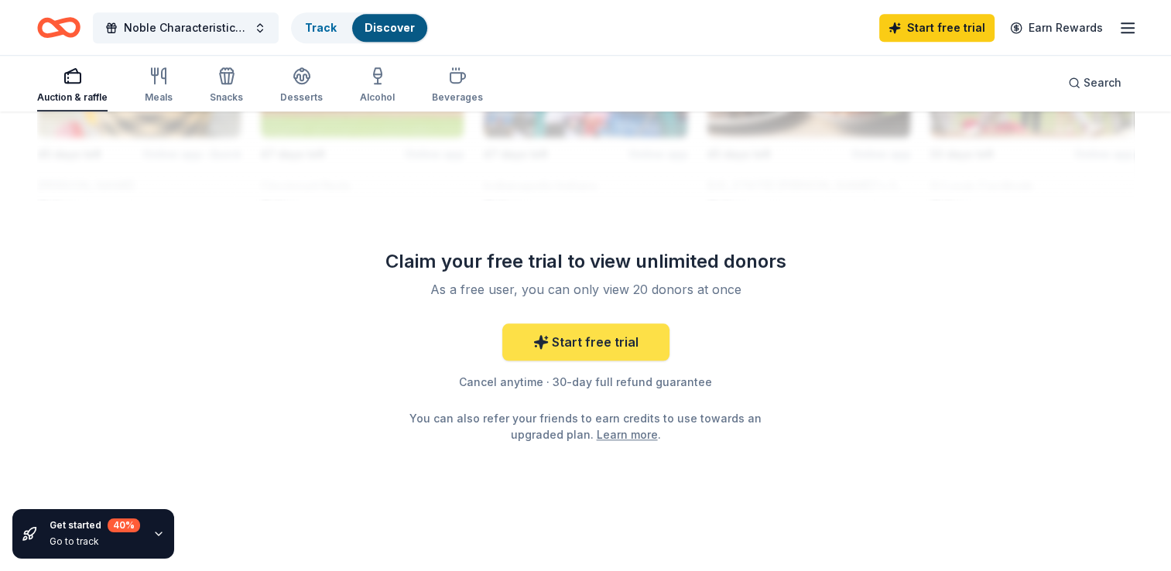
click at [601, 339] on link "Start free trial" at bounding box center [585, 342] width 167 height 37
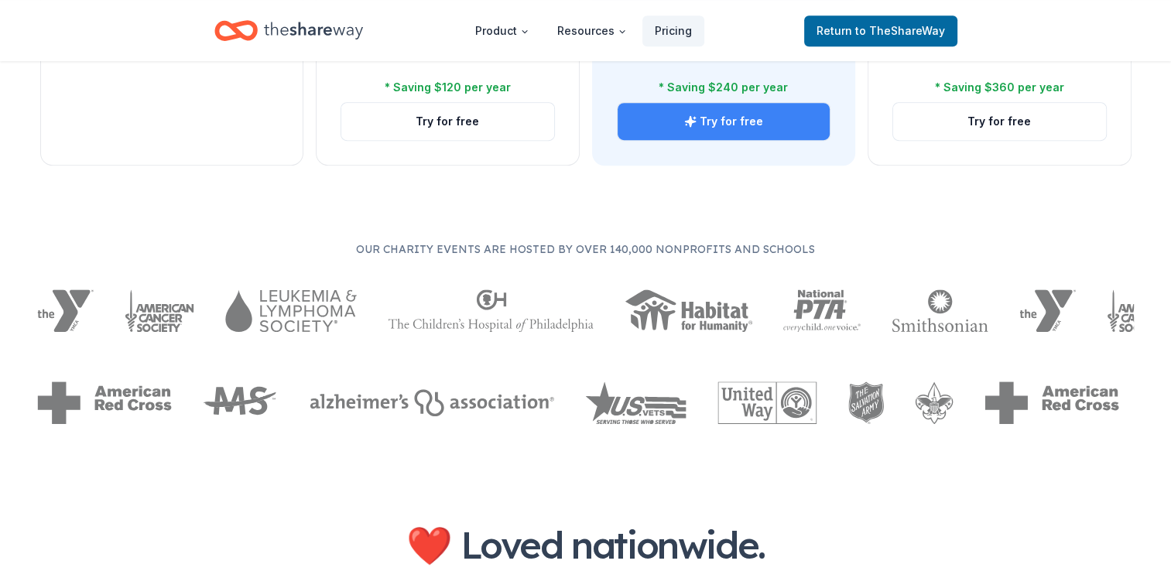
scroll to position [805, 0]
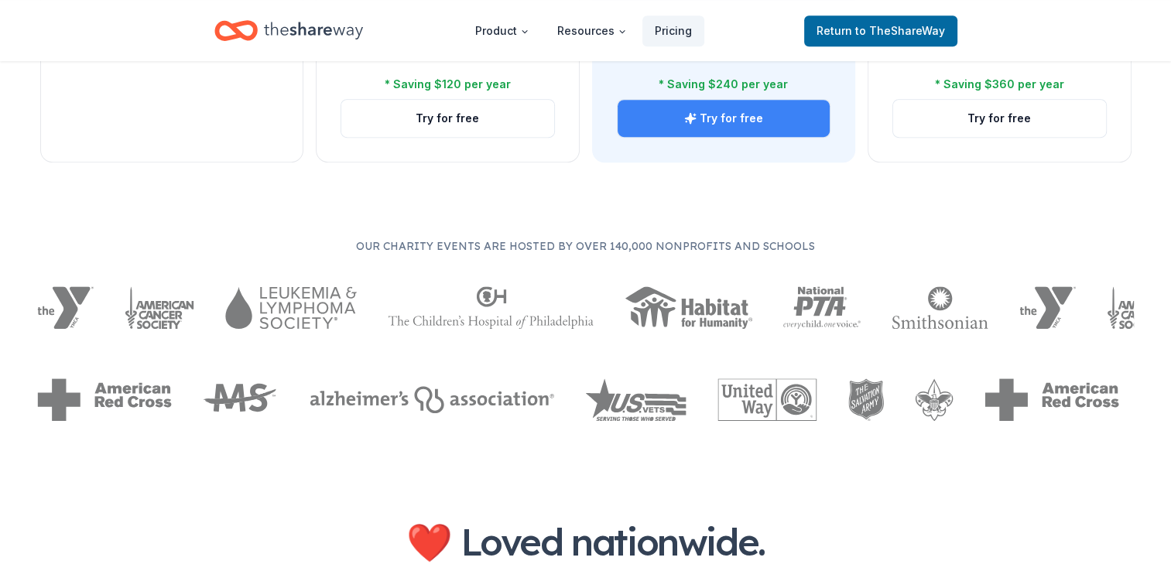
click at [728, 122] on button "Try for free" at bounding box center [724, 118] width 213 height 37
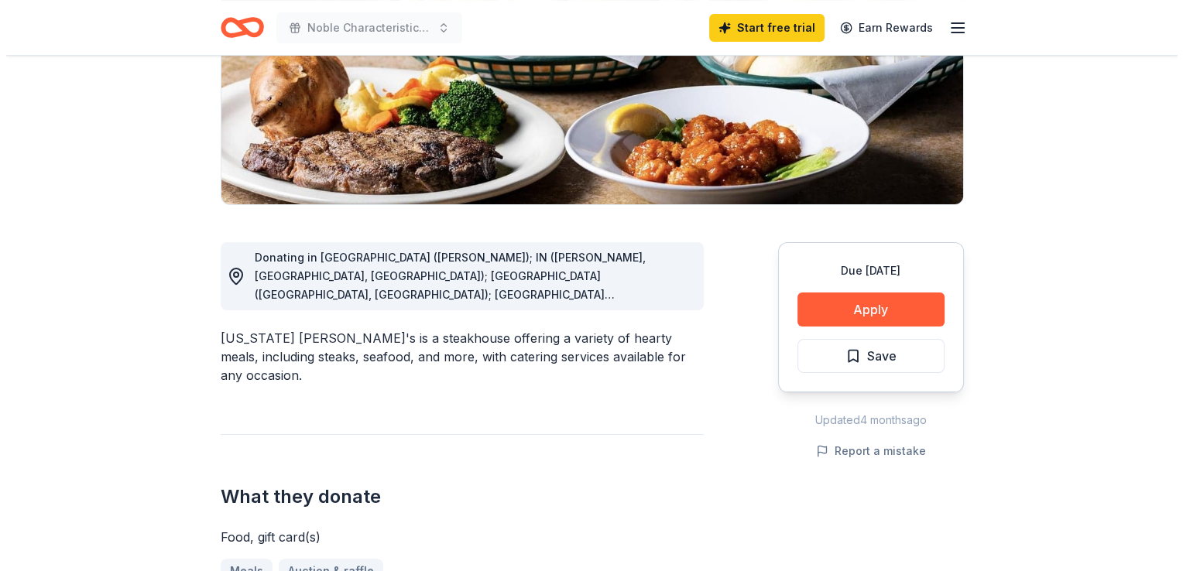
scroll to position [266, 0]
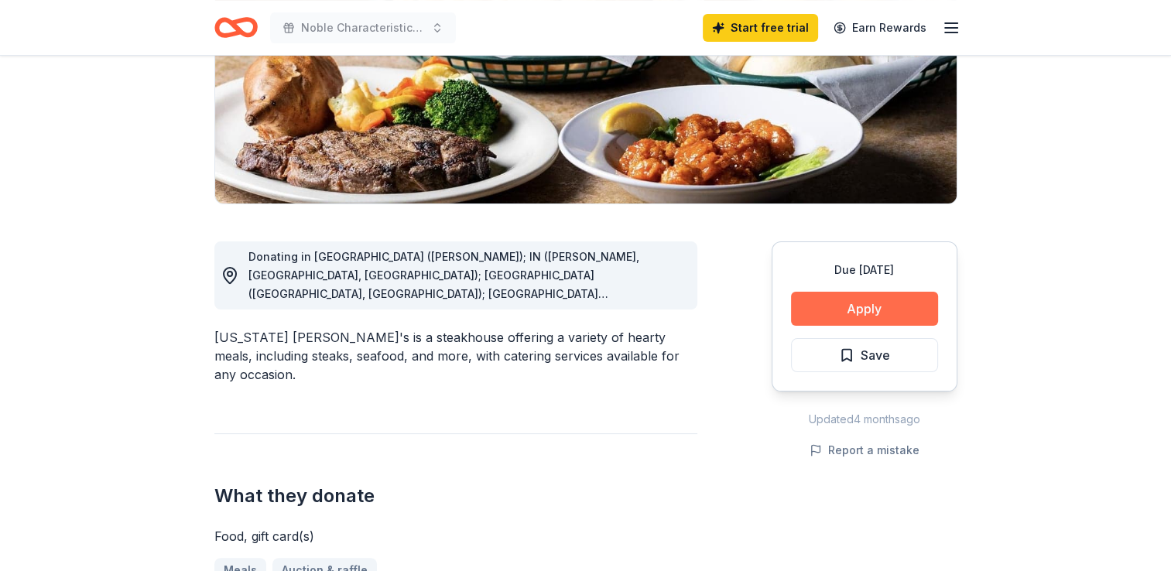
click at [867, 311] on button "Apply" at bounding box center [864, 309] width 147 height 34
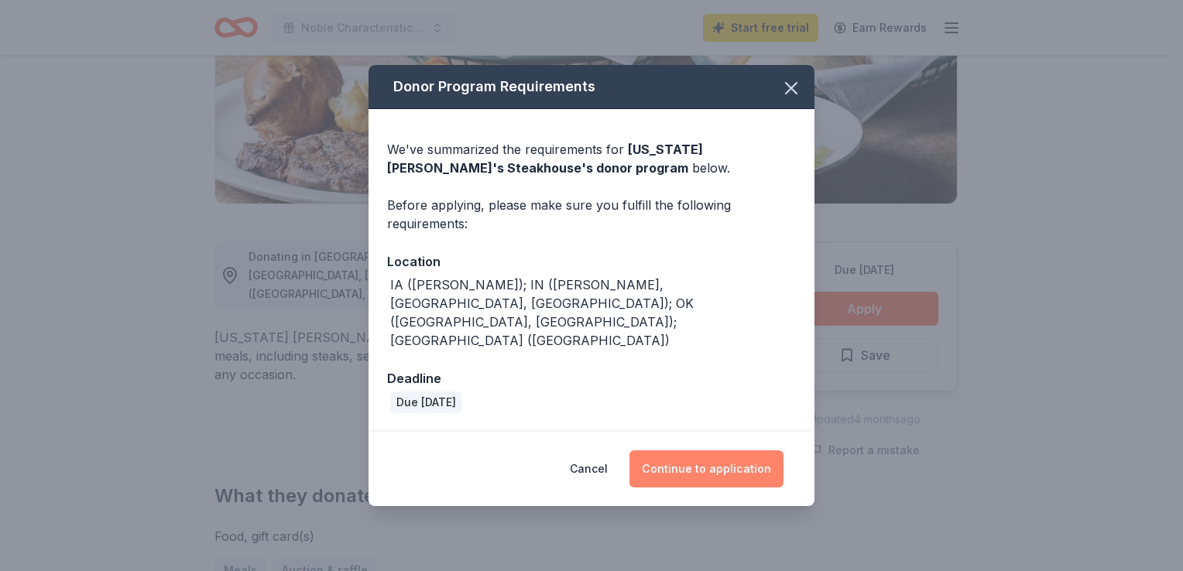
click at [728, 451] on button "Continue to application" at bounding box center [706, 469] width 154 height 37
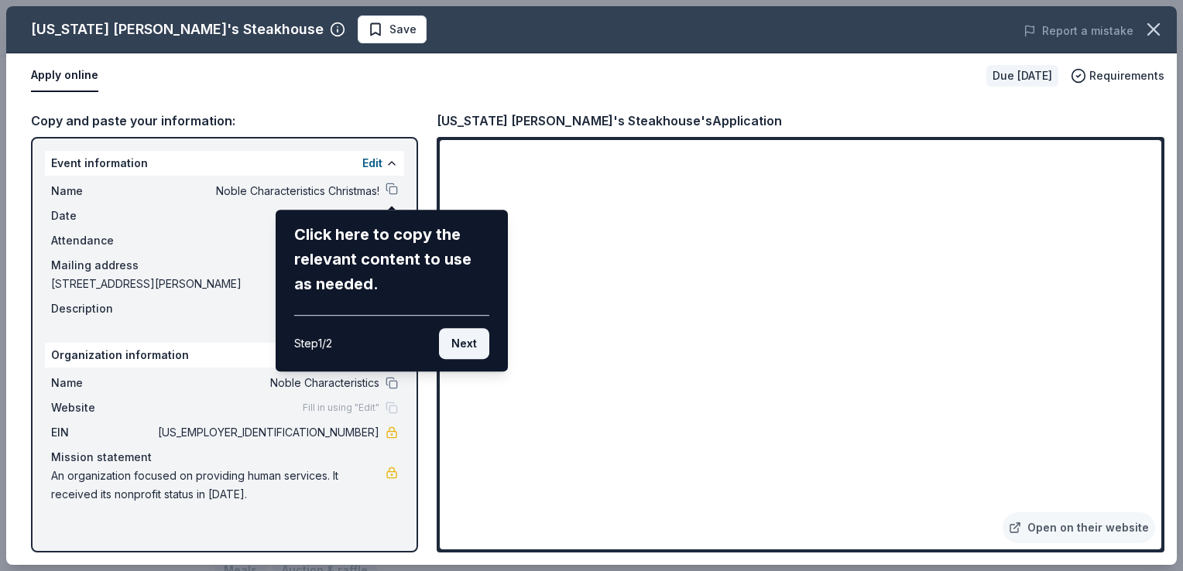
click at [480, 345] on button "Next" at bounding box center [464, 343] width 50 height 31
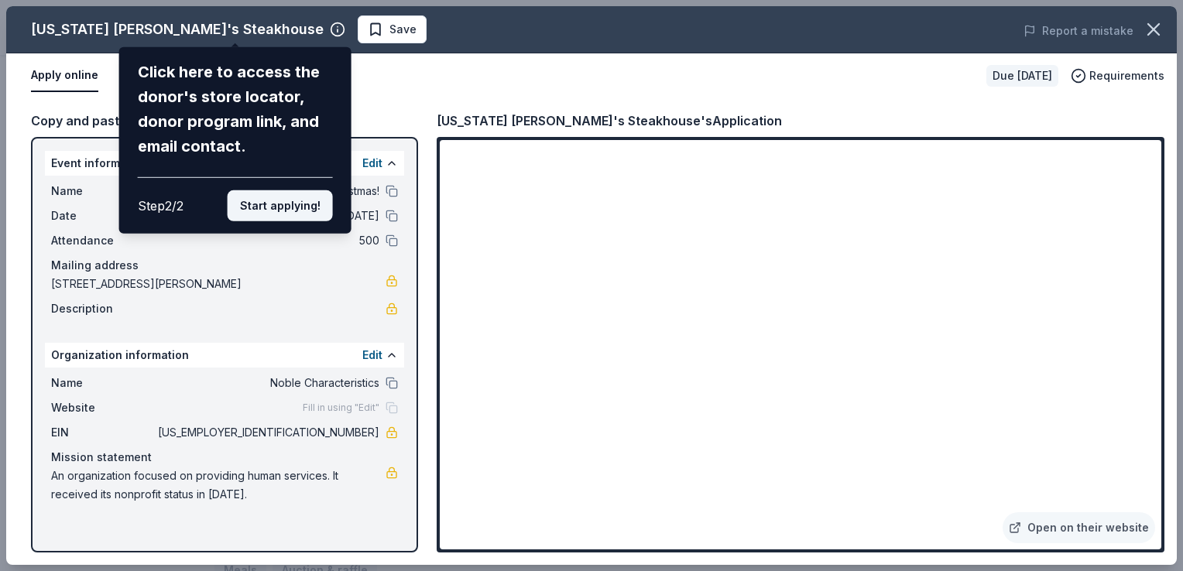
click at [300, 212] on button "Start applying!" at bounding box center [280, 205] width 105 height 31
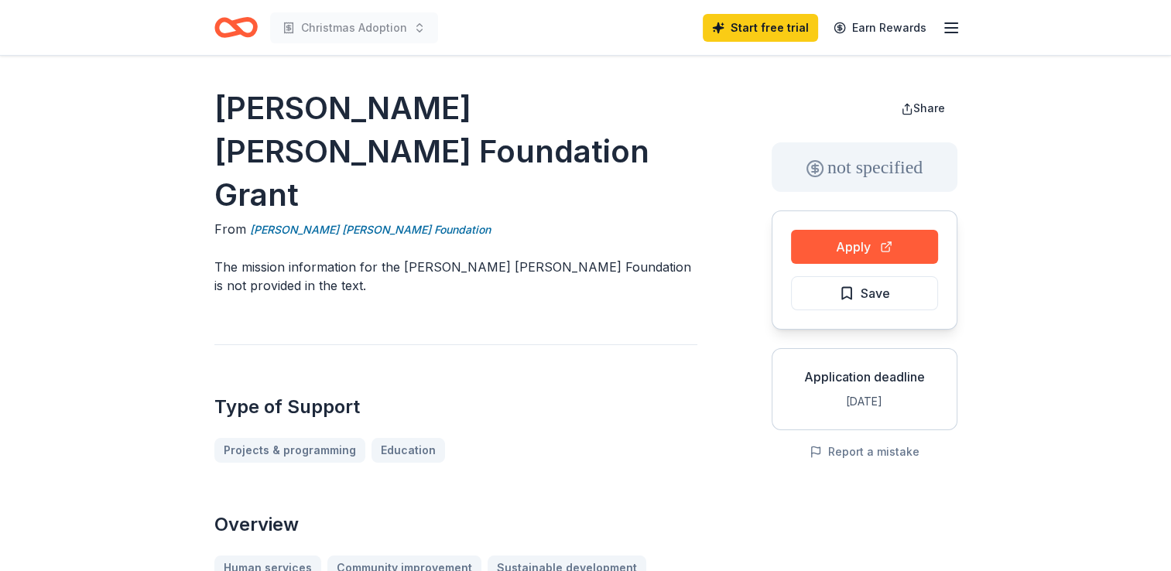
click at [944, 23] on icon "button" at bounding box center [951, 28] width 19 height 19
click at [221, 42] on icon "Home" at bounding box center [235, 27] width 43 height 36
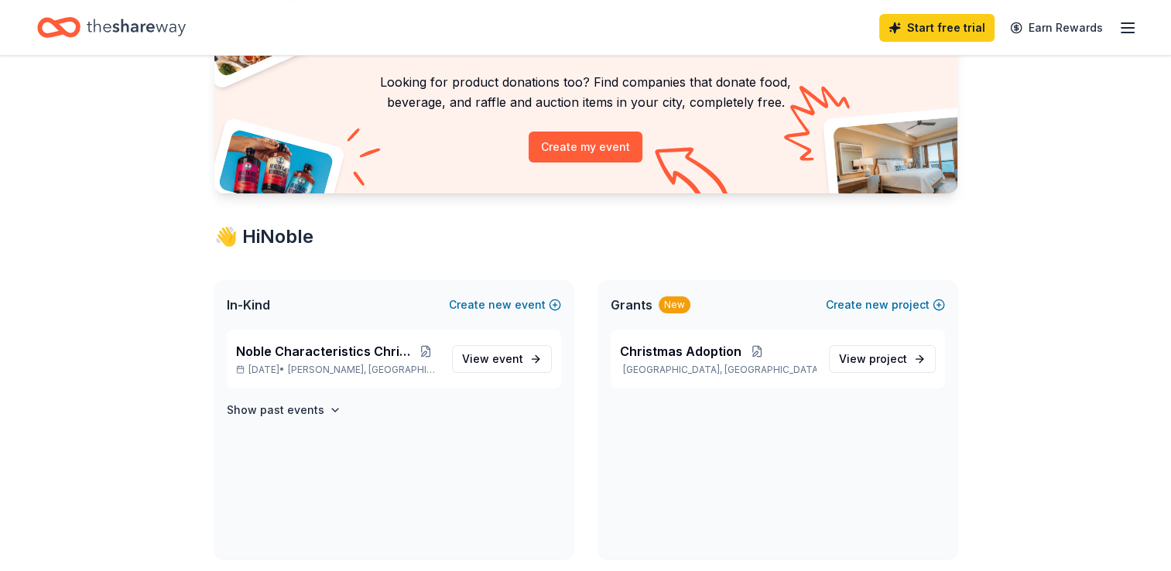
scroll to position [39, 0]
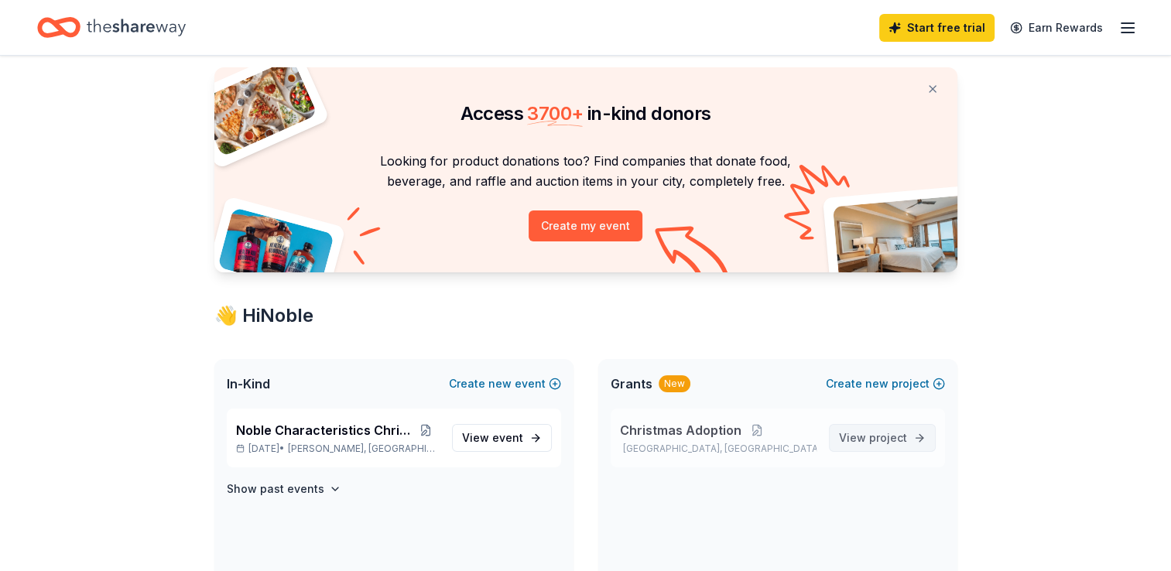
click at [907, 444] on link "View project" at bounding box center [882, 438] width 107 height 28
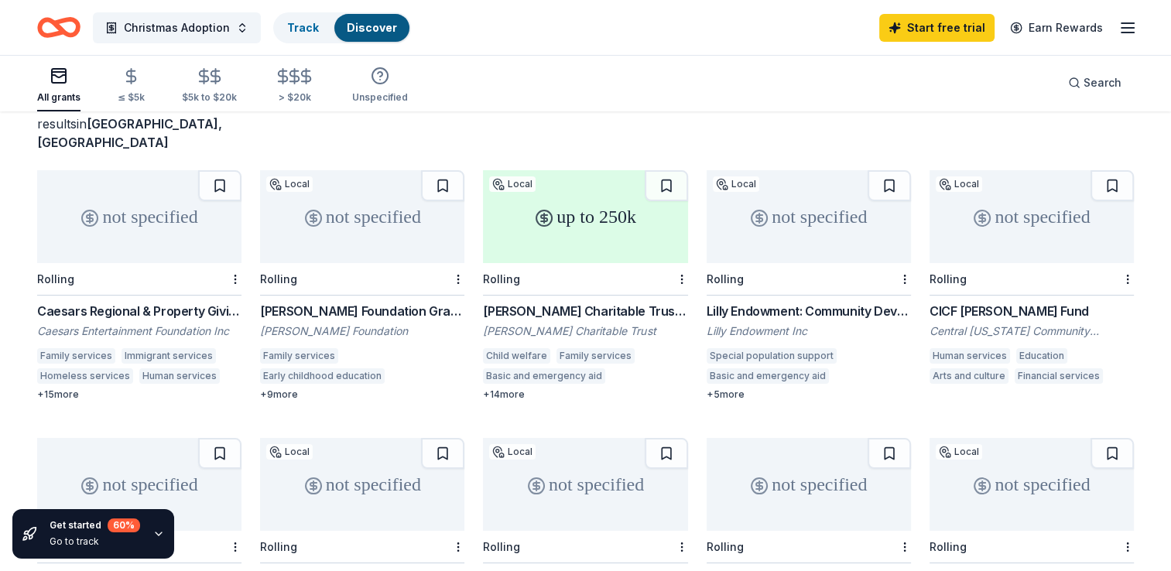
scroll to position [108, 0]
click at [786, 301] on div "Lilly Endowment: Community Development Grant" at bounding box center [809, 310] width 204 height 19
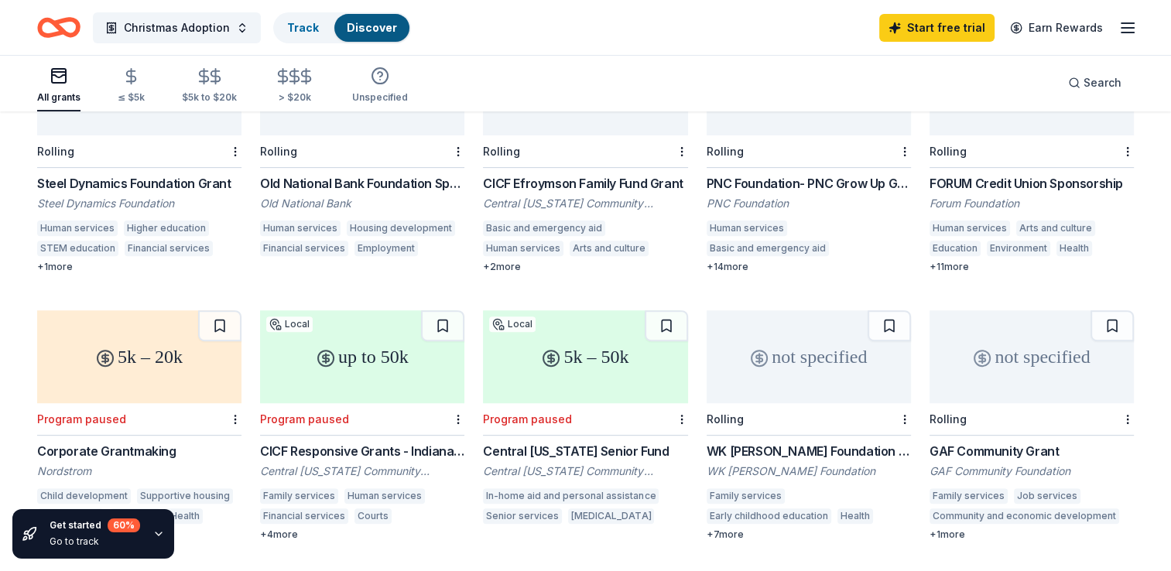
scroll to position [506, 0]
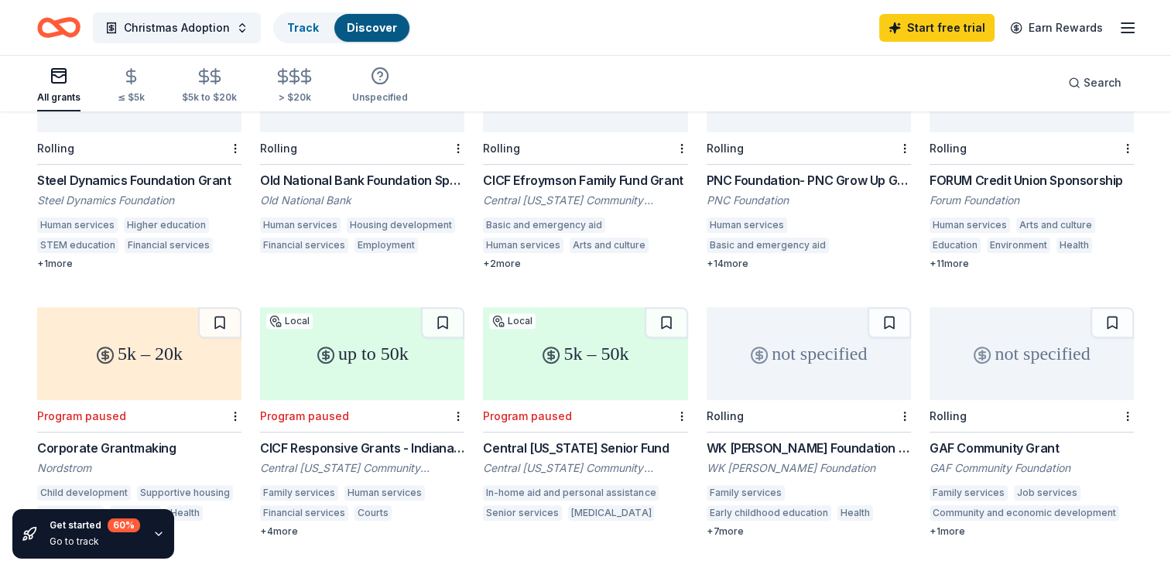
click at [749, 171] on div "PNC Foundation- PNC Grow Up Great" at bounding box center [809, 180] width 204 height 19
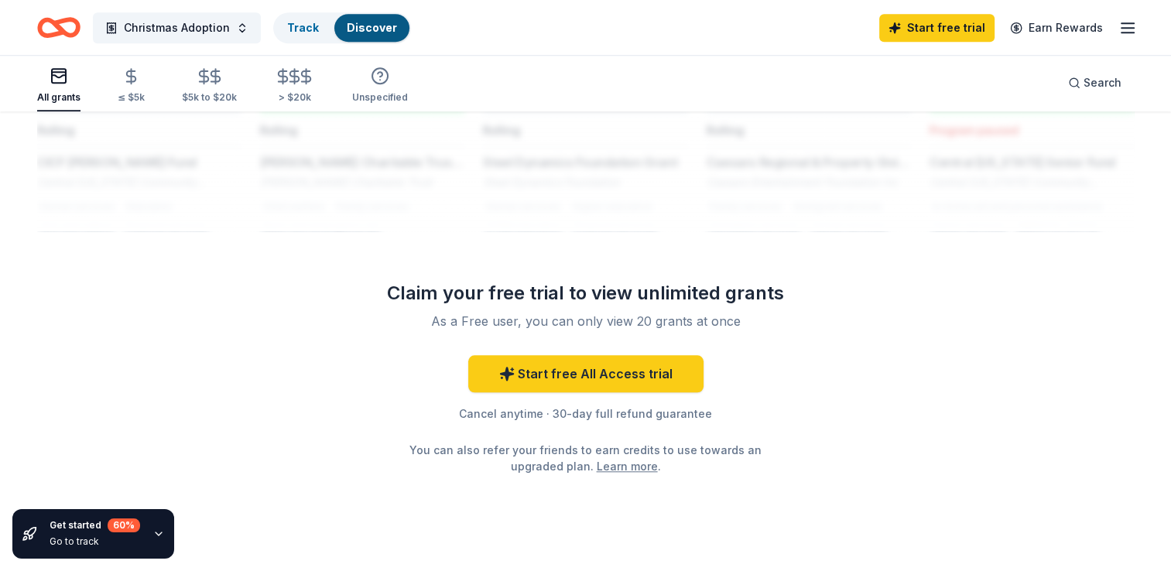
scroll to position [1381, 0]
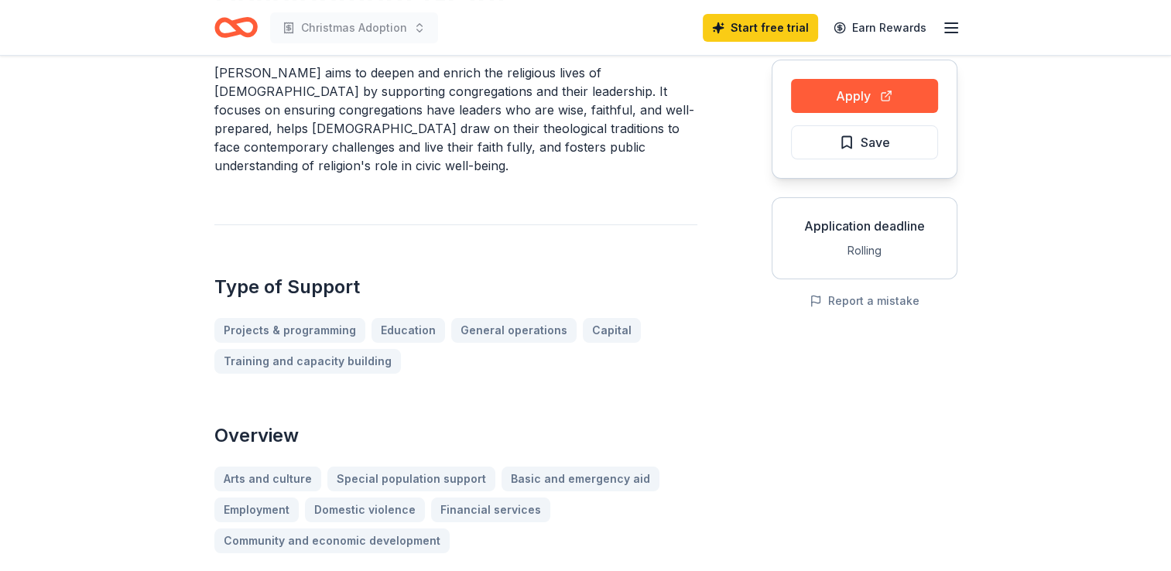
scroll to position [152, 0]
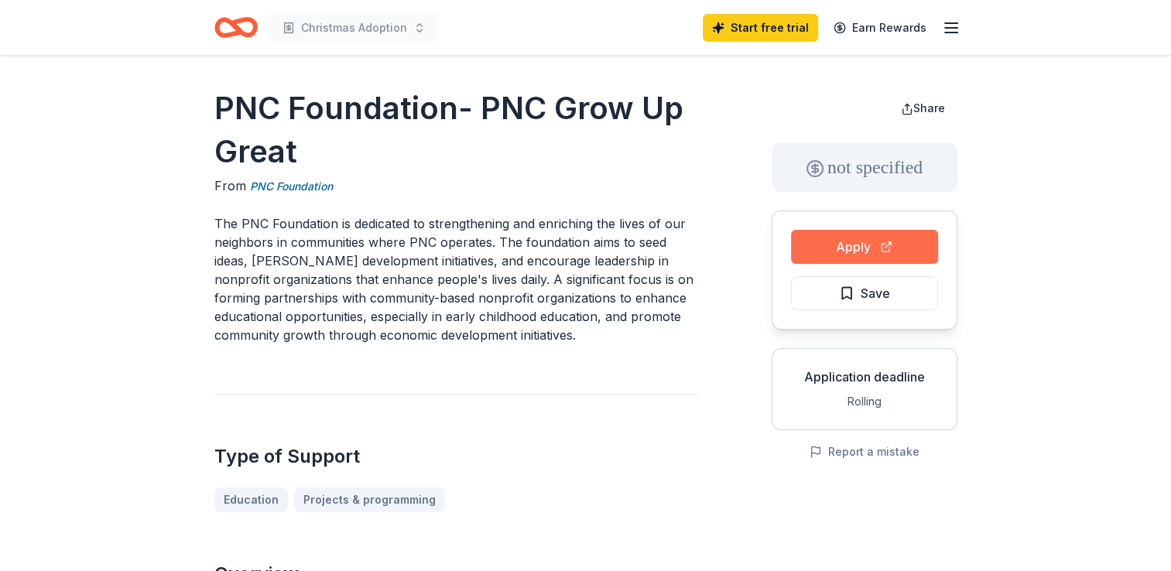
click at [849, 249] on button "Apply" at bounding box center [864, 247] width 147 height 34
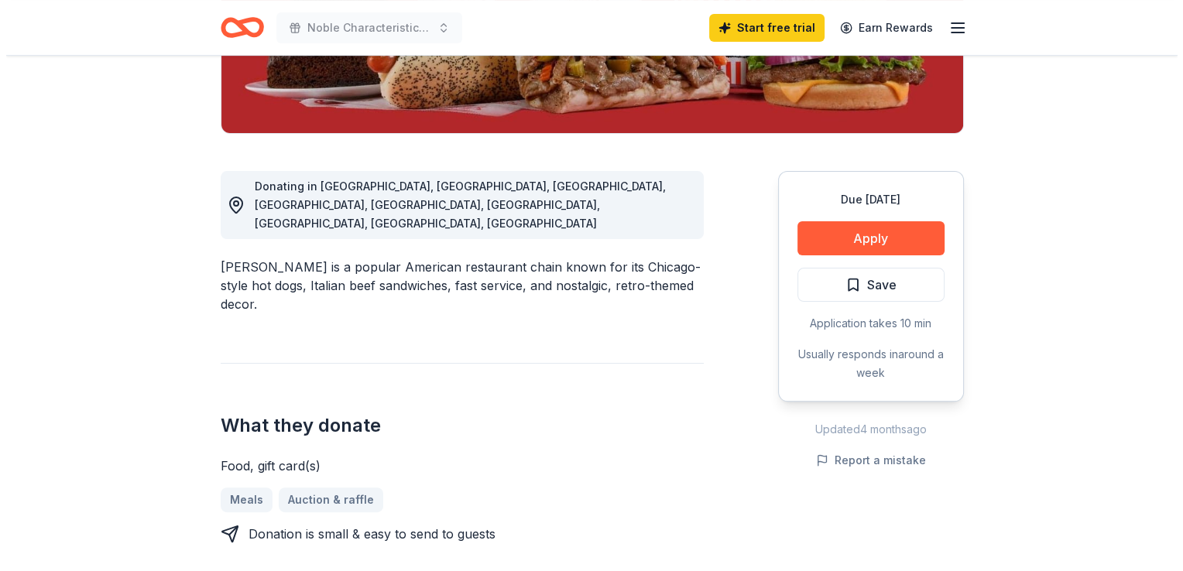
scroll to position [338, 0]
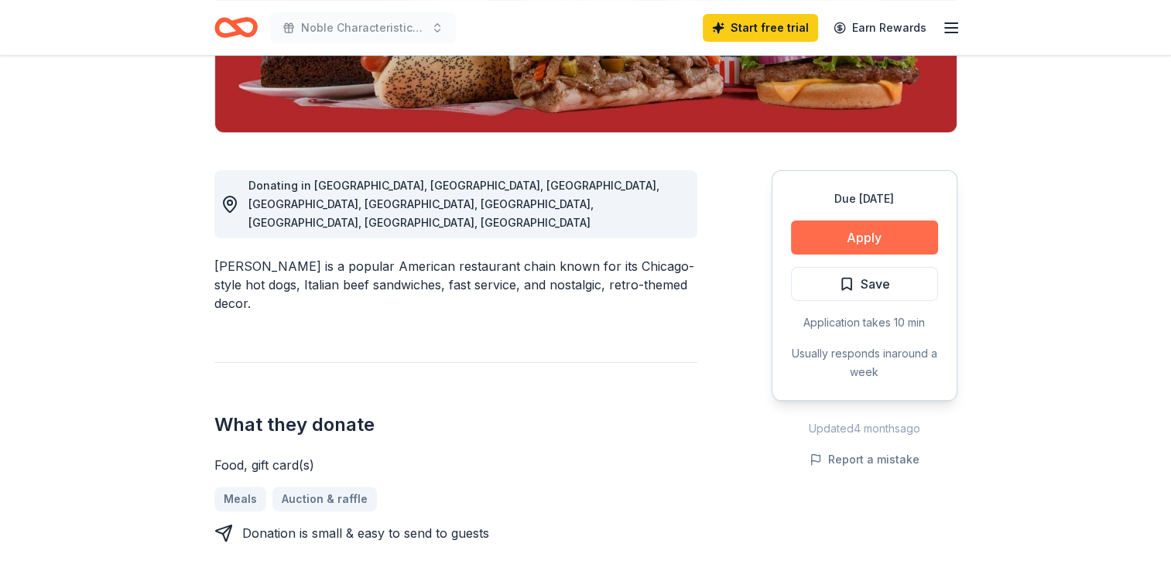
click at [809, 240] on button "Apply" at bounding box center [864, 238] width 147 height 34
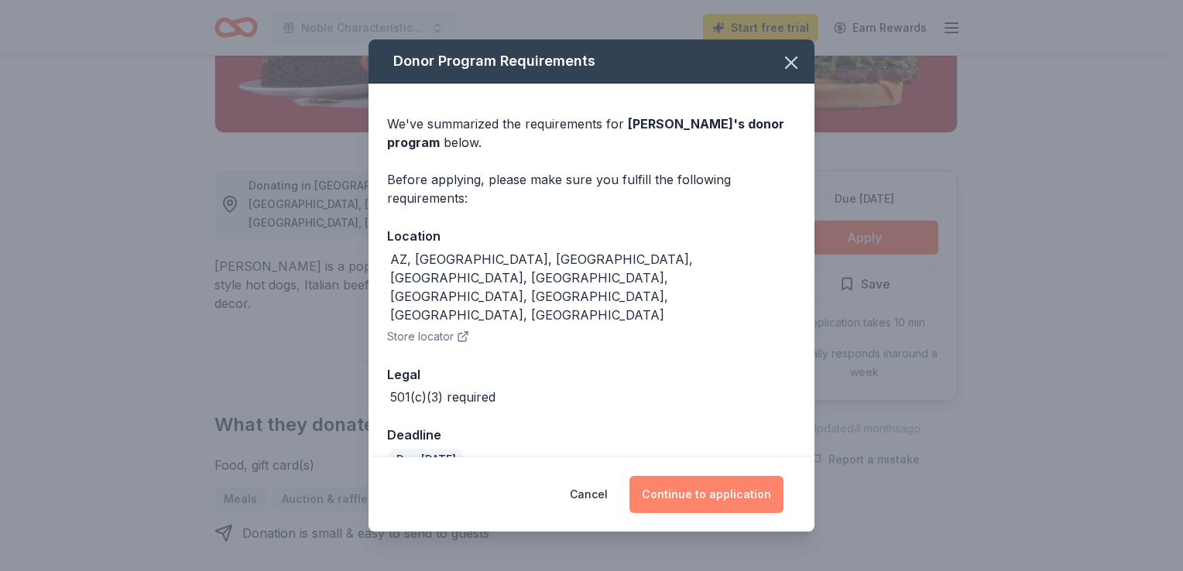
click at [663, 485] on button "Continue to application" at bounding box center [706, 494] width 154 height 37
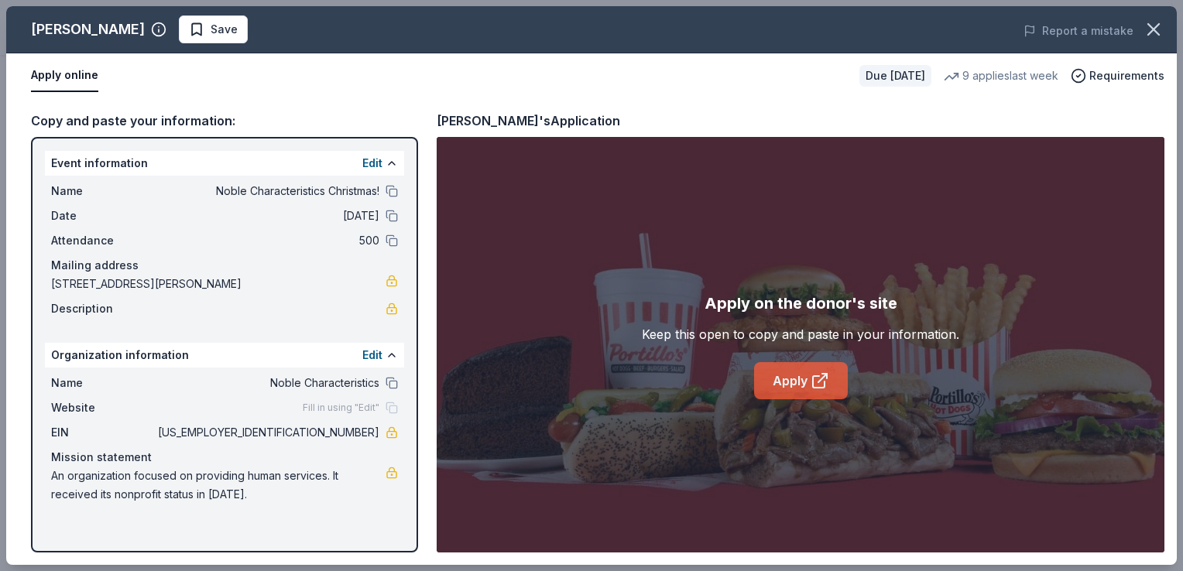
click at [803, 376] on link "Apply" at bounding box center [801, 380] width 94 height 37
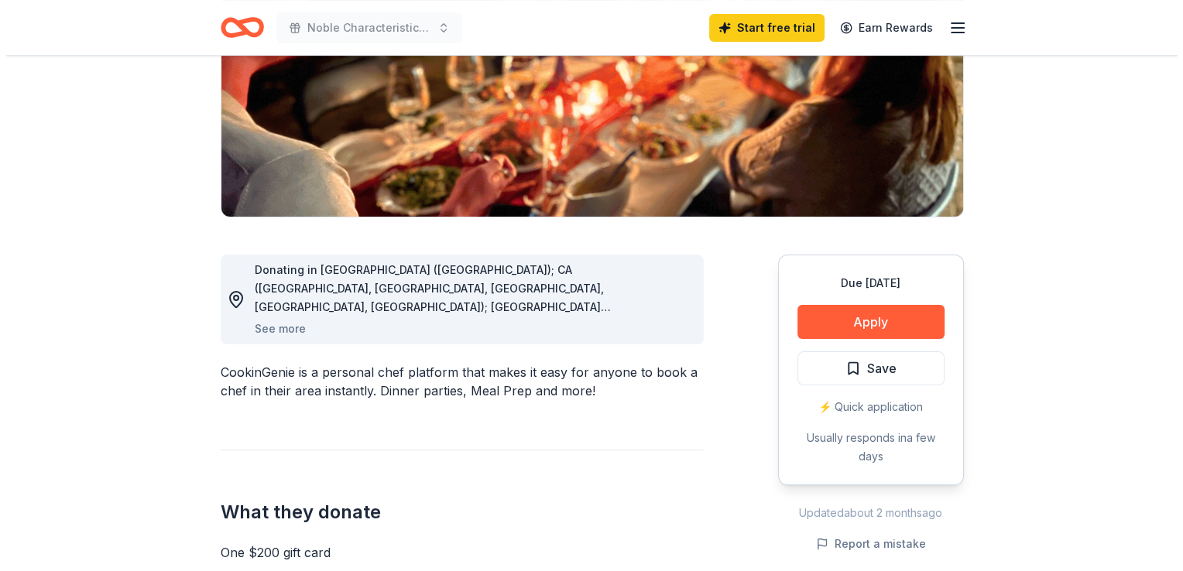
scroll to position [278, 0]
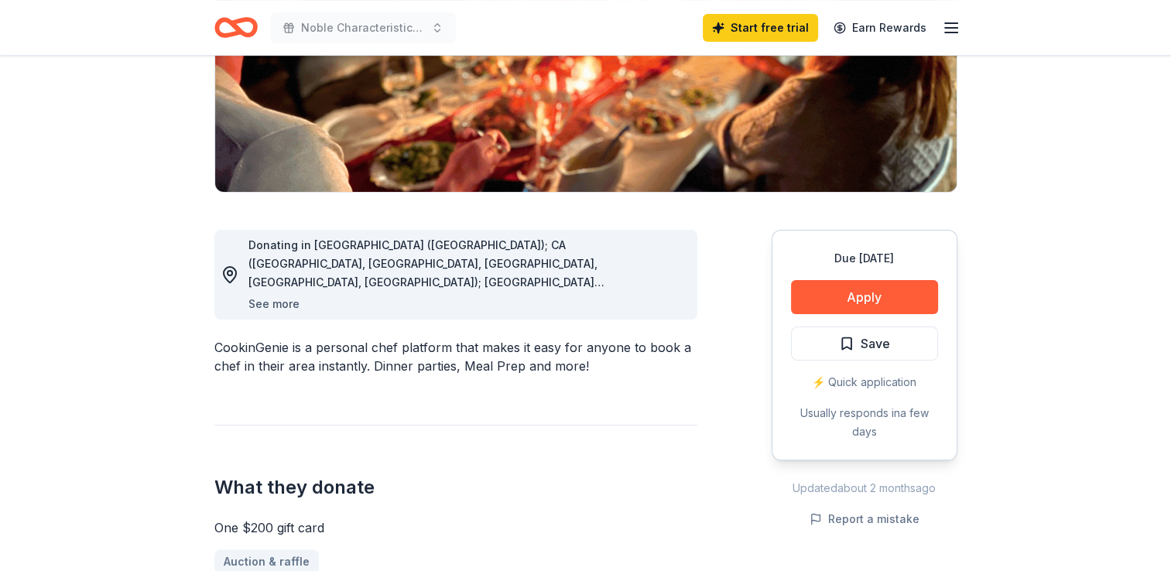
click at [283, 302] on button "See more" at bounding box center [273, 304] width 51 height 19
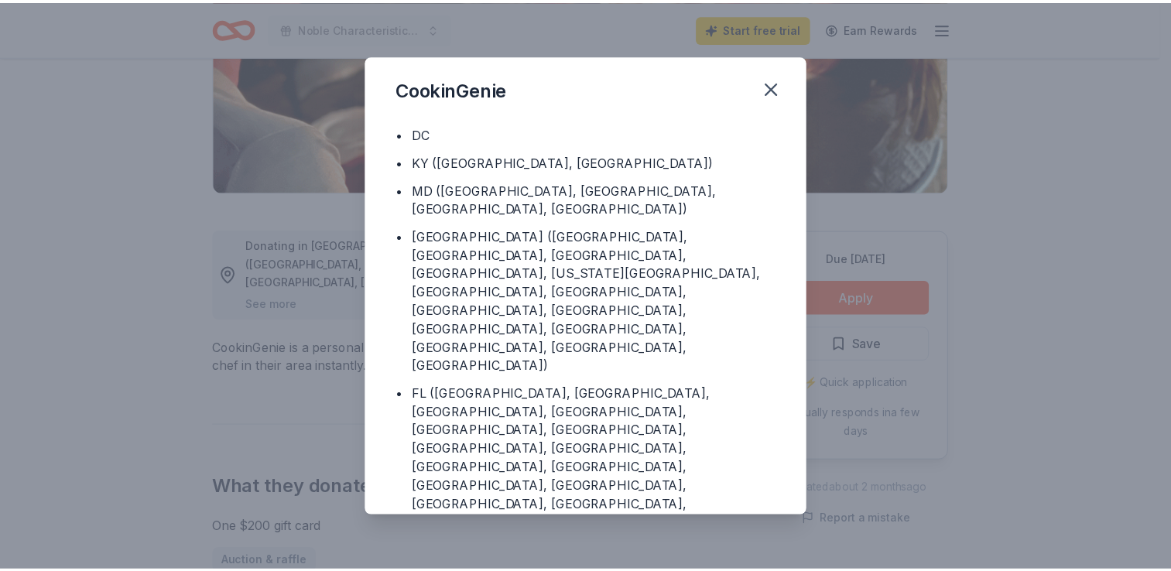
scroll to position [0, 0]
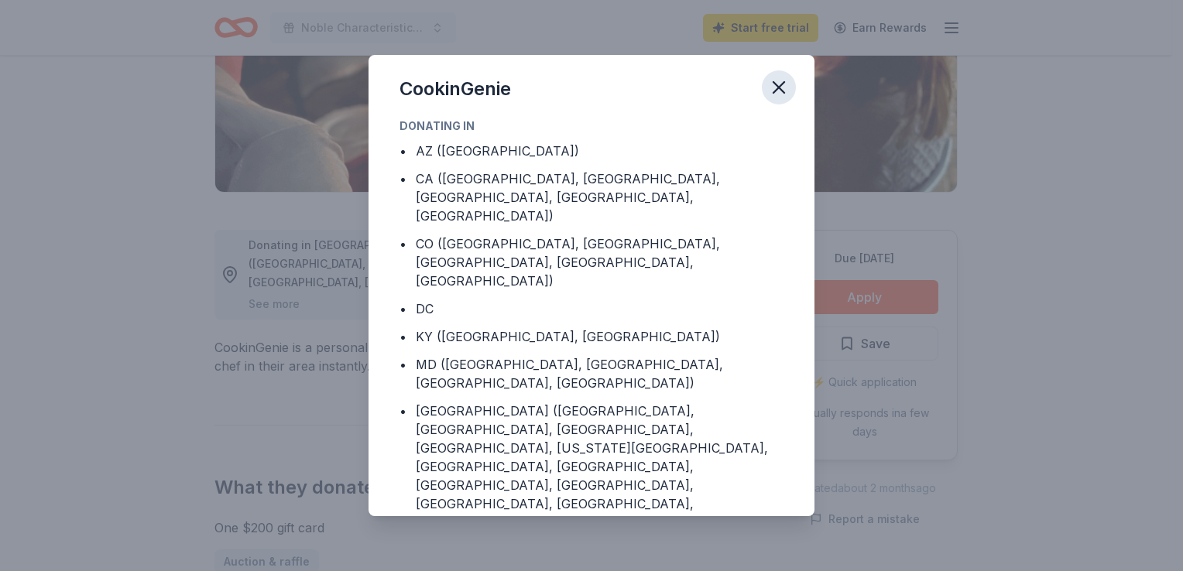
click at [782, 85] on icon "button" at bounding box center [779, 88] width 22 height 22
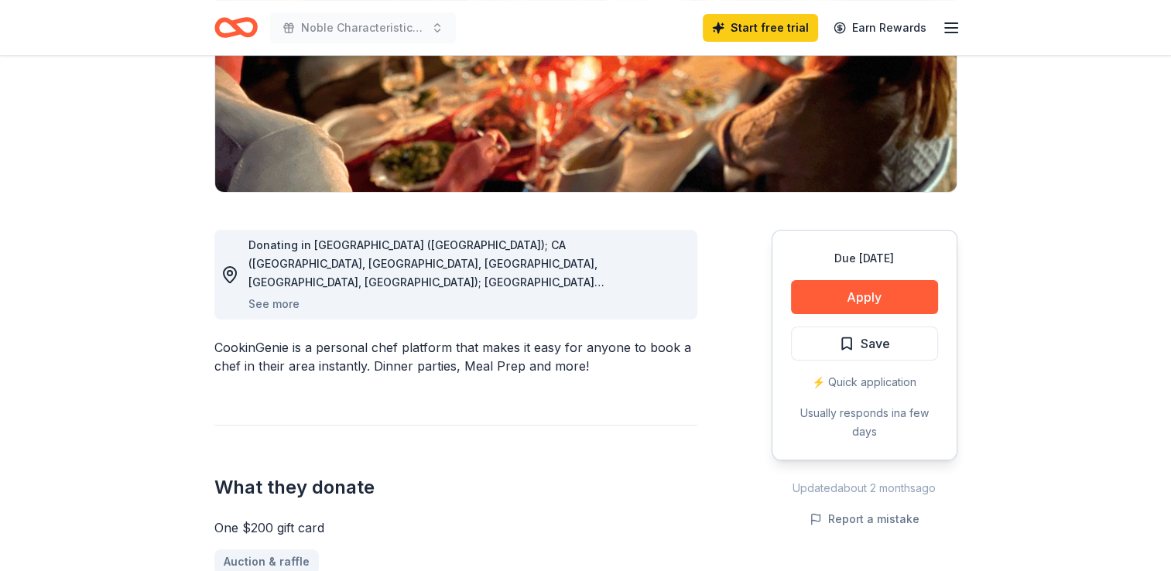
click at [942, 24] on icon "button" at bounding box center [951, 28] width 19 height 19
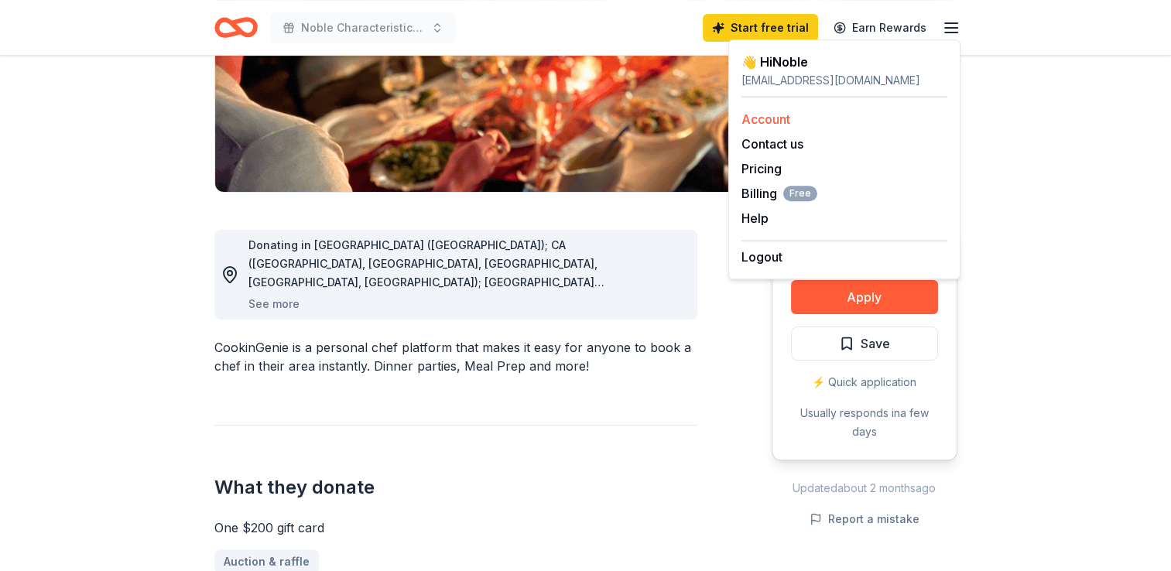
click at [766, 119] on link "Account" at bounding box center [766, 118] width 49 height 15
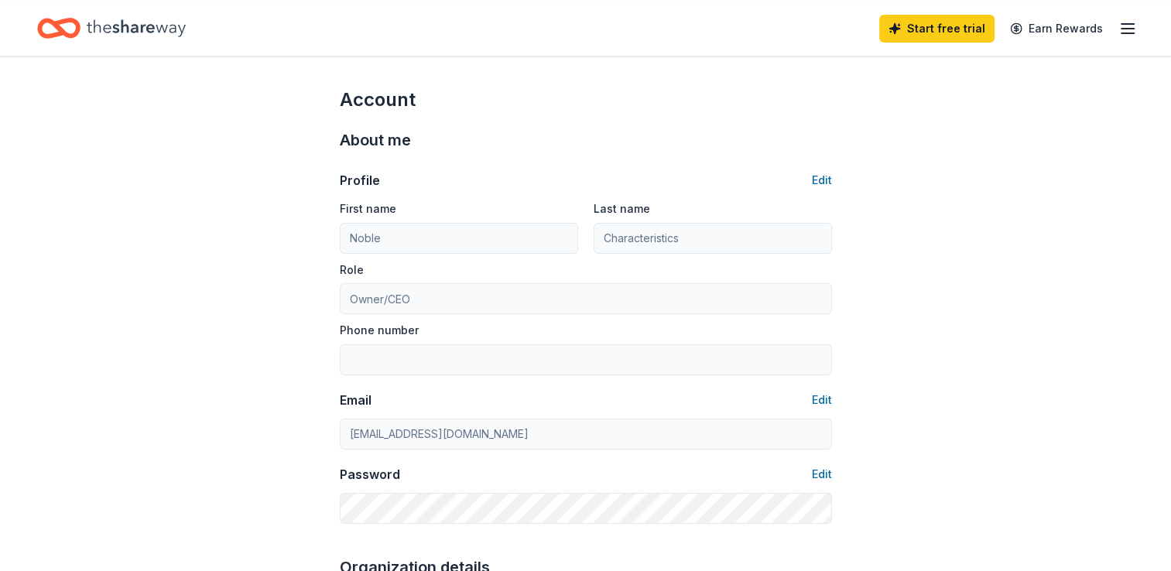
click at [70, 30] on icon "Home" at bounding box center [58, 28] width 43 height 36
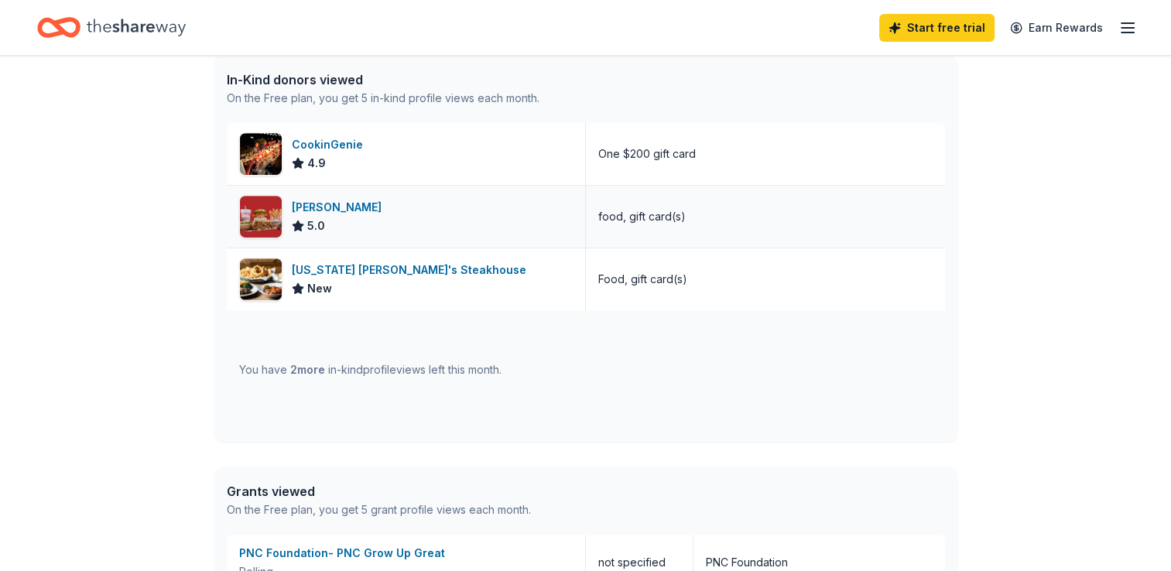
scroll to position [650, 0]
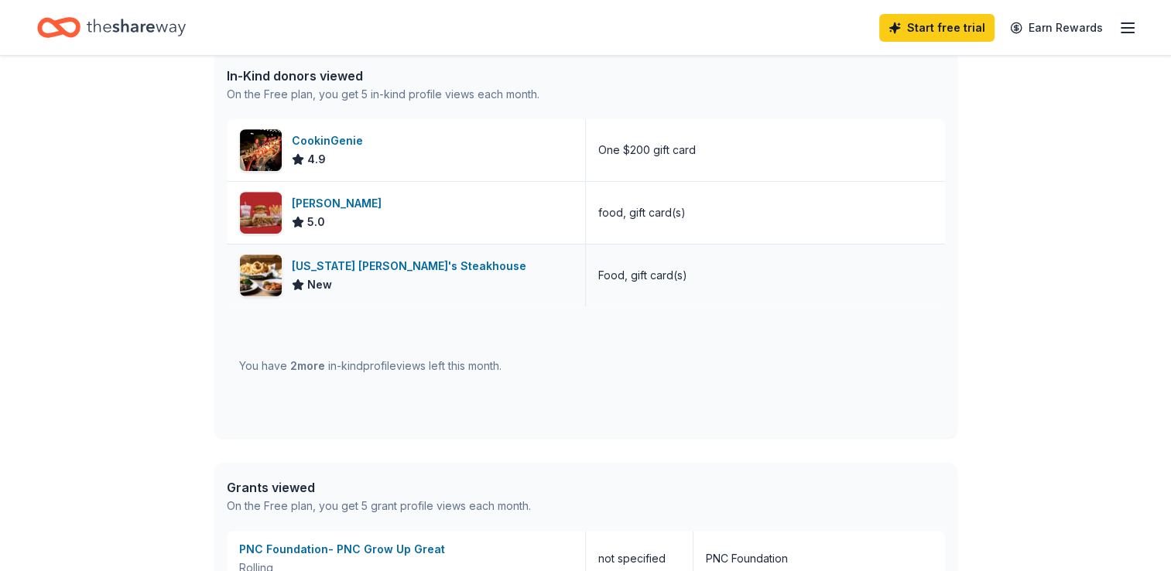
click at [325, 267] on div "[US_STATE] [PERSON_NAME]'s Steakhouse" at bounding box center [412, 266] width 241 height 19
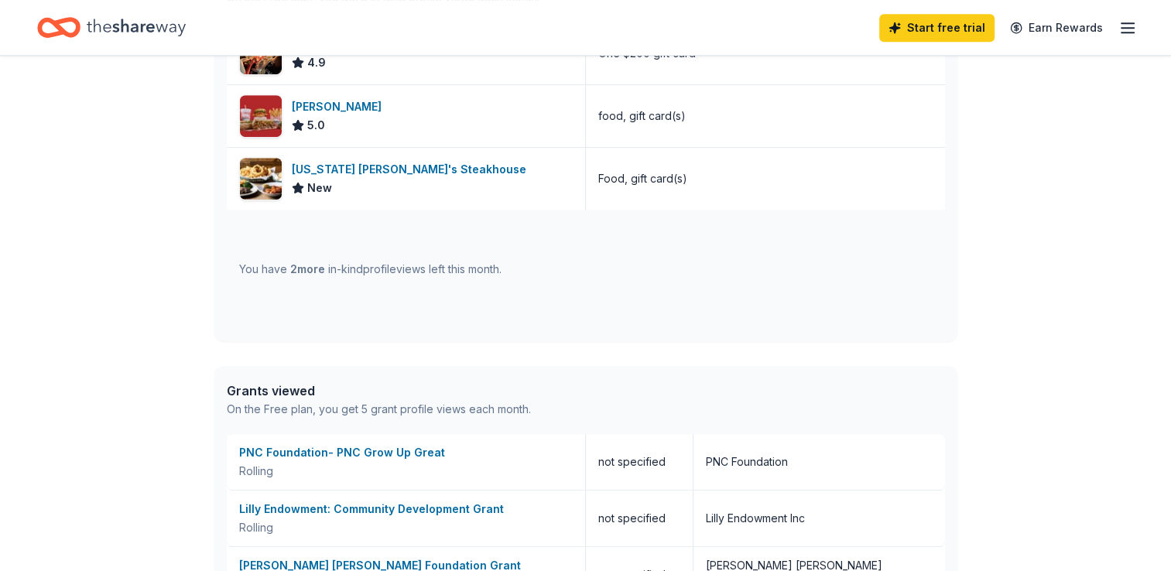
scroll to position [709, 0]
